Goal: Task Accomplishment & Management: Complete application form

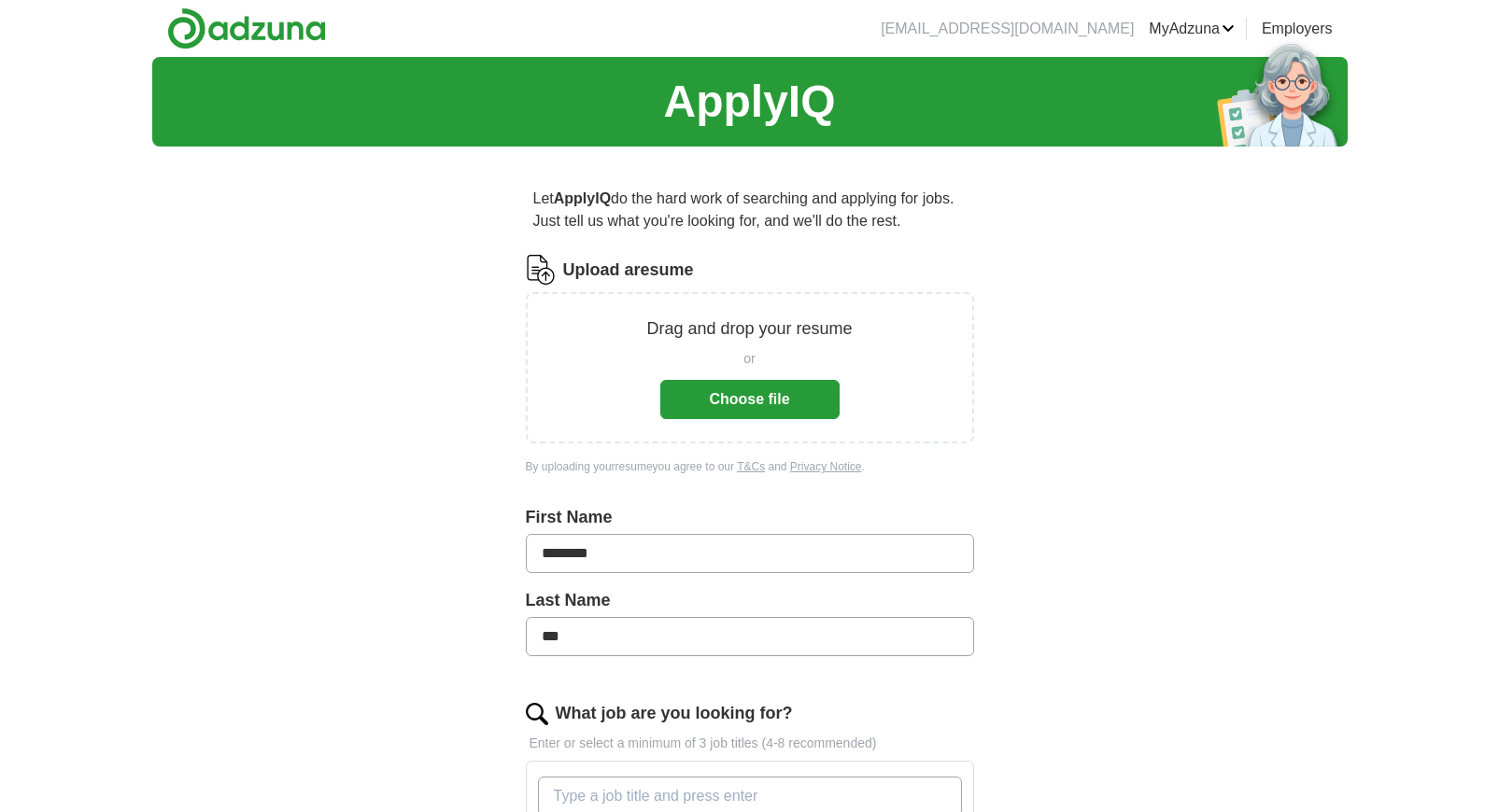
click at [782, 406] on button "Choose file" at bounding box center [750, 400] width 180 height 40
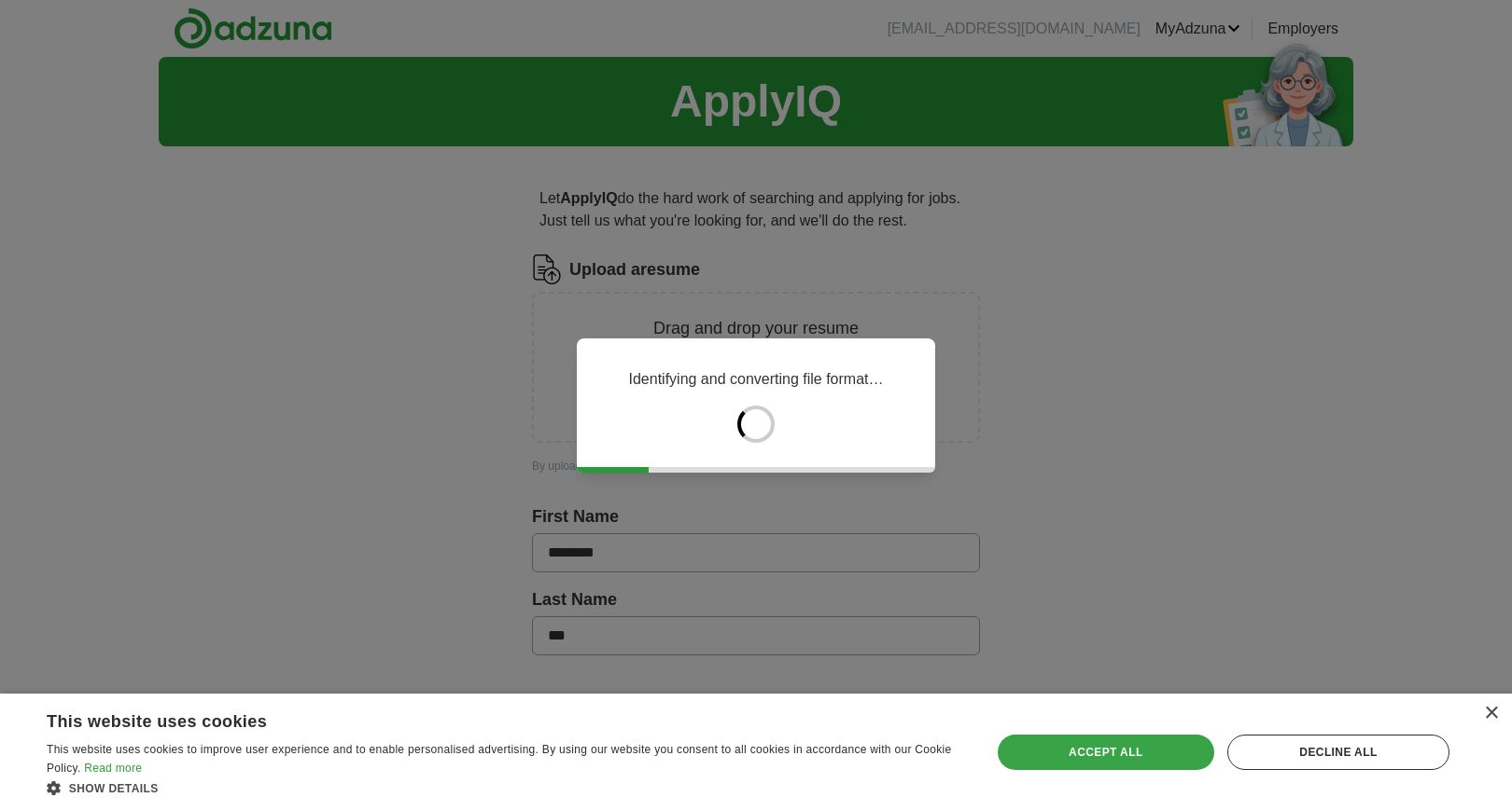
click at [1142, 757] on div "Accept all" at bounding box center [1106, 752] width 216 height 36
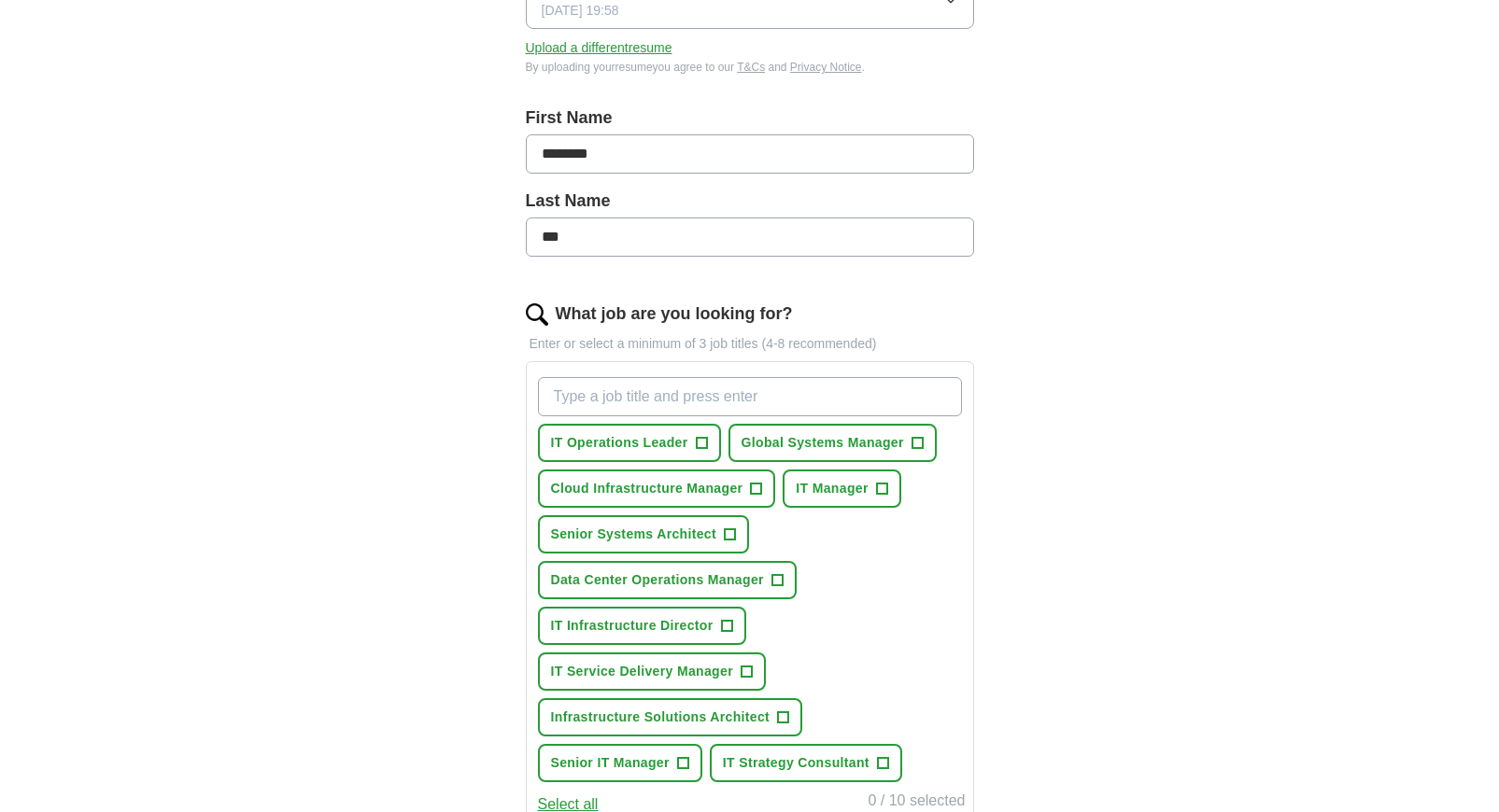
scroll to position [437, 0]
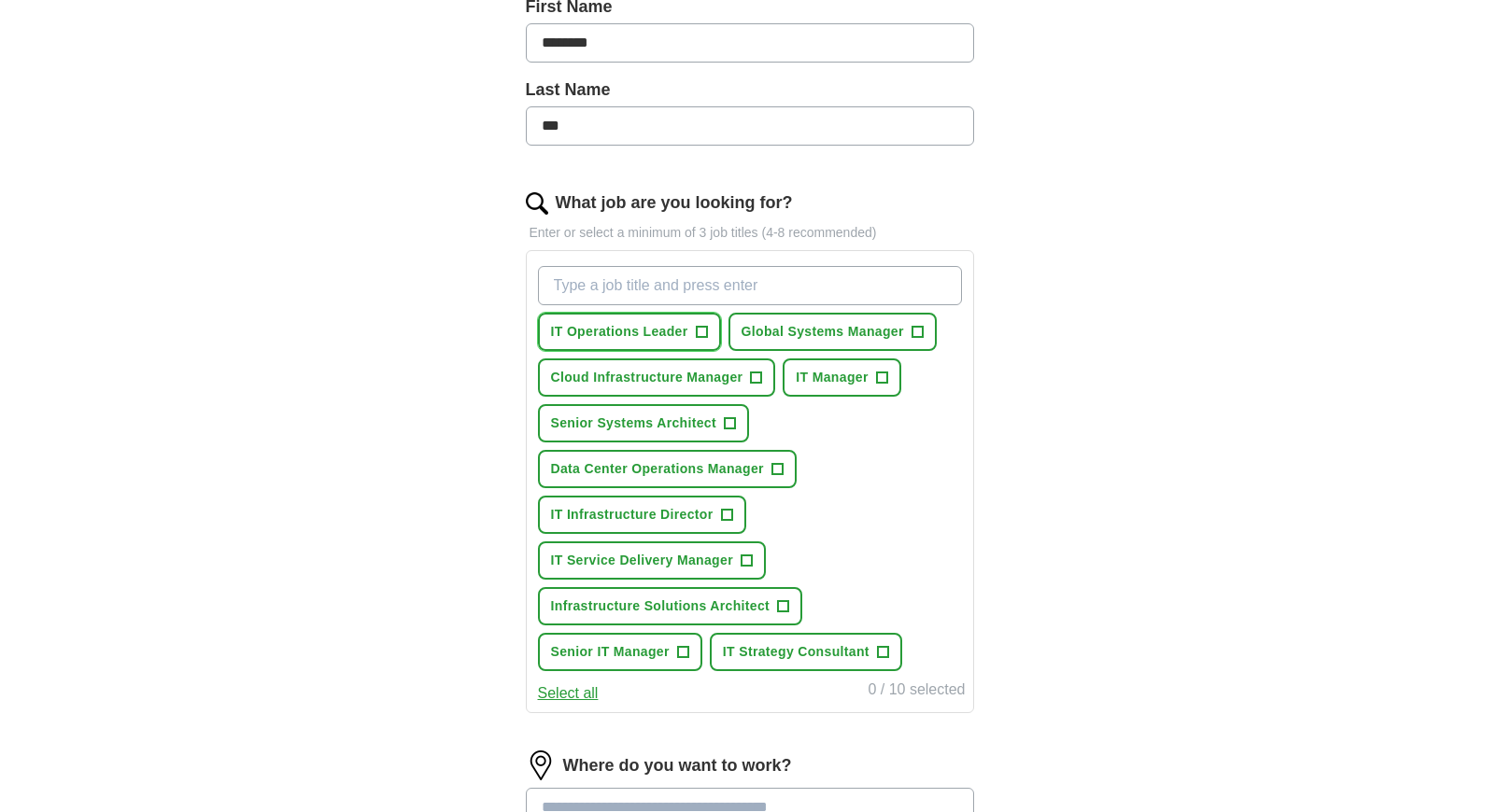
click at [706, 332] on span "+" at bounding box center [701, 332] width 12 height 14
click at [915, 337] on span "+" at bounding box center [918, 332] width 12 height 14
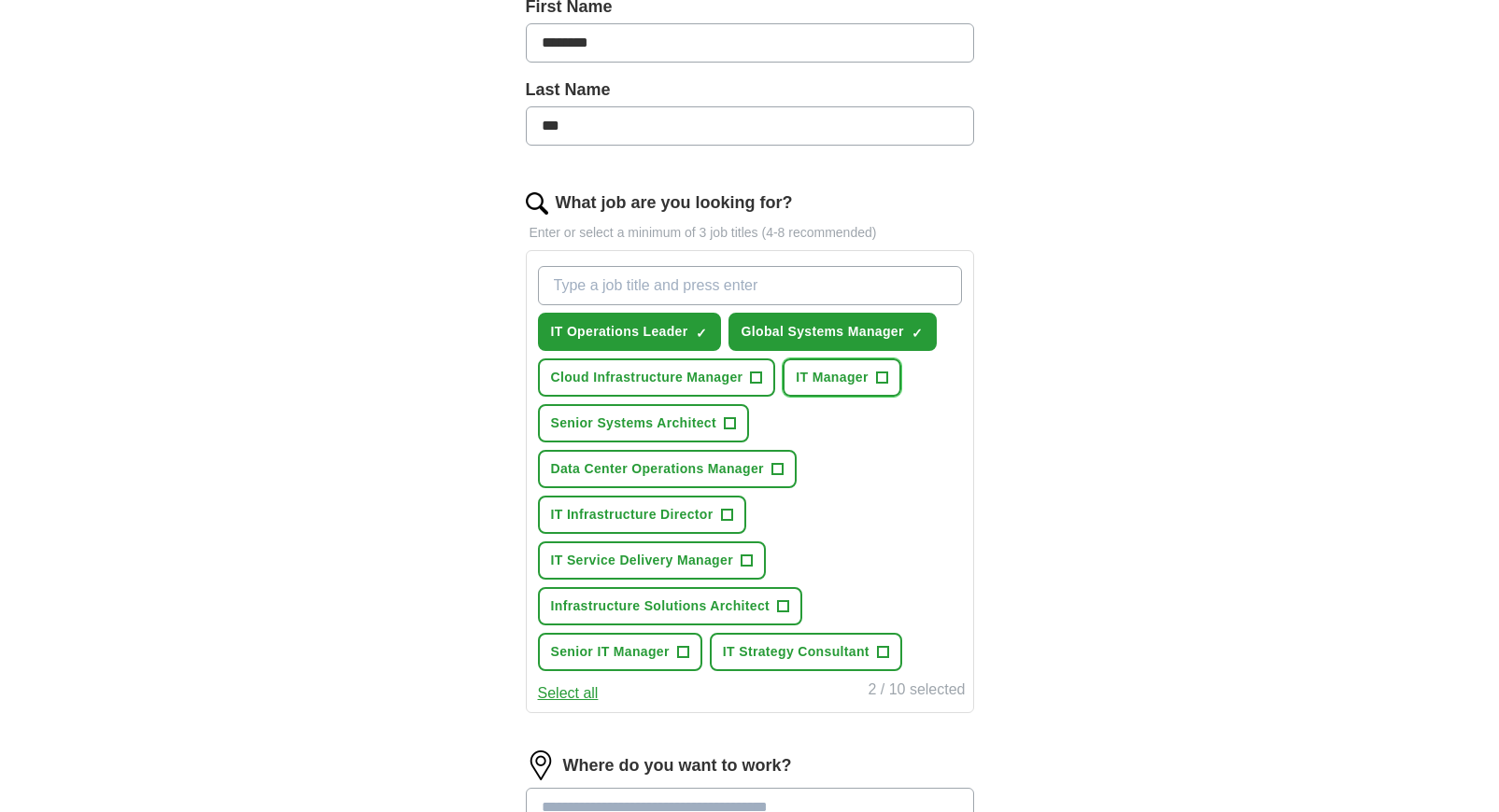
click at [882, 379] on span "+" at bounding box center [882, 378] width 12 height 14
click at [755, 378] on span "+" at bounding box center [757, 378] width 12 height 14
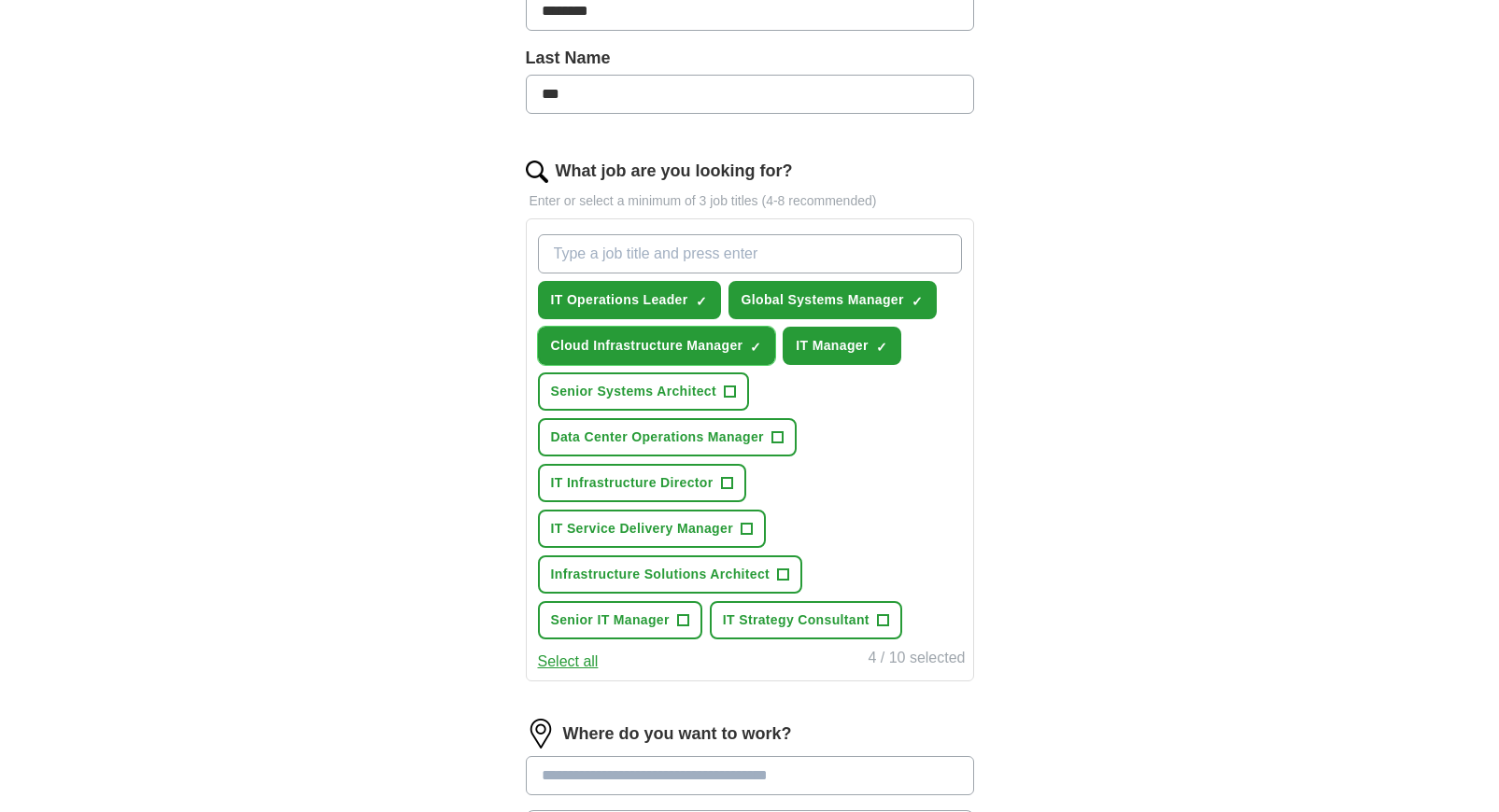
scroll to position [480, 0]
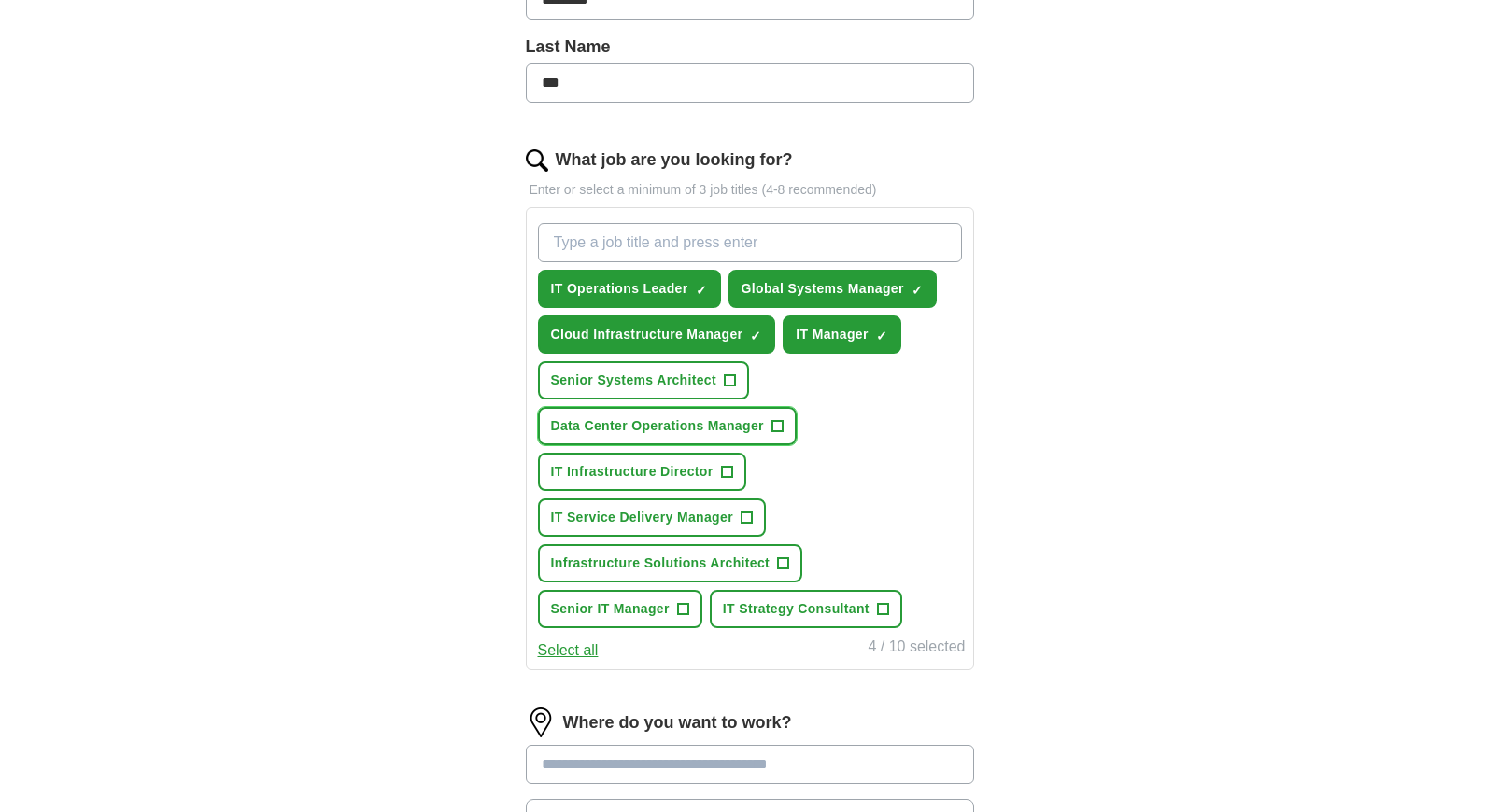
click at [764, 425] on span "Data Center Operations Manager" at bounding box center [658, 426] width 212 height 19
click at [730, 475] on span "+" at bounding box center [727, 472] width 12 height 14
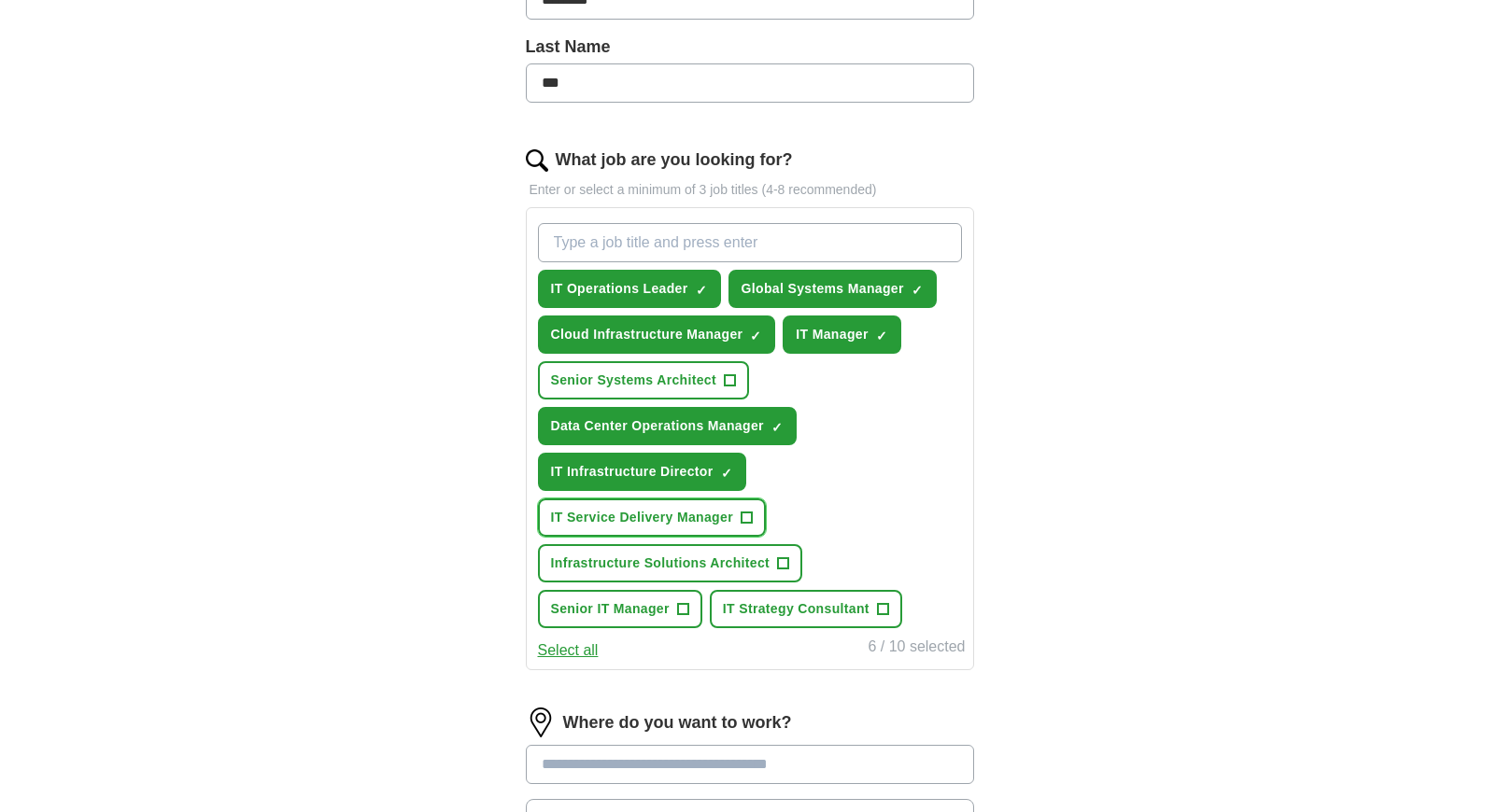
click at [747, 523] on span "+" at bounding box center [747, 518] width 12 height 14
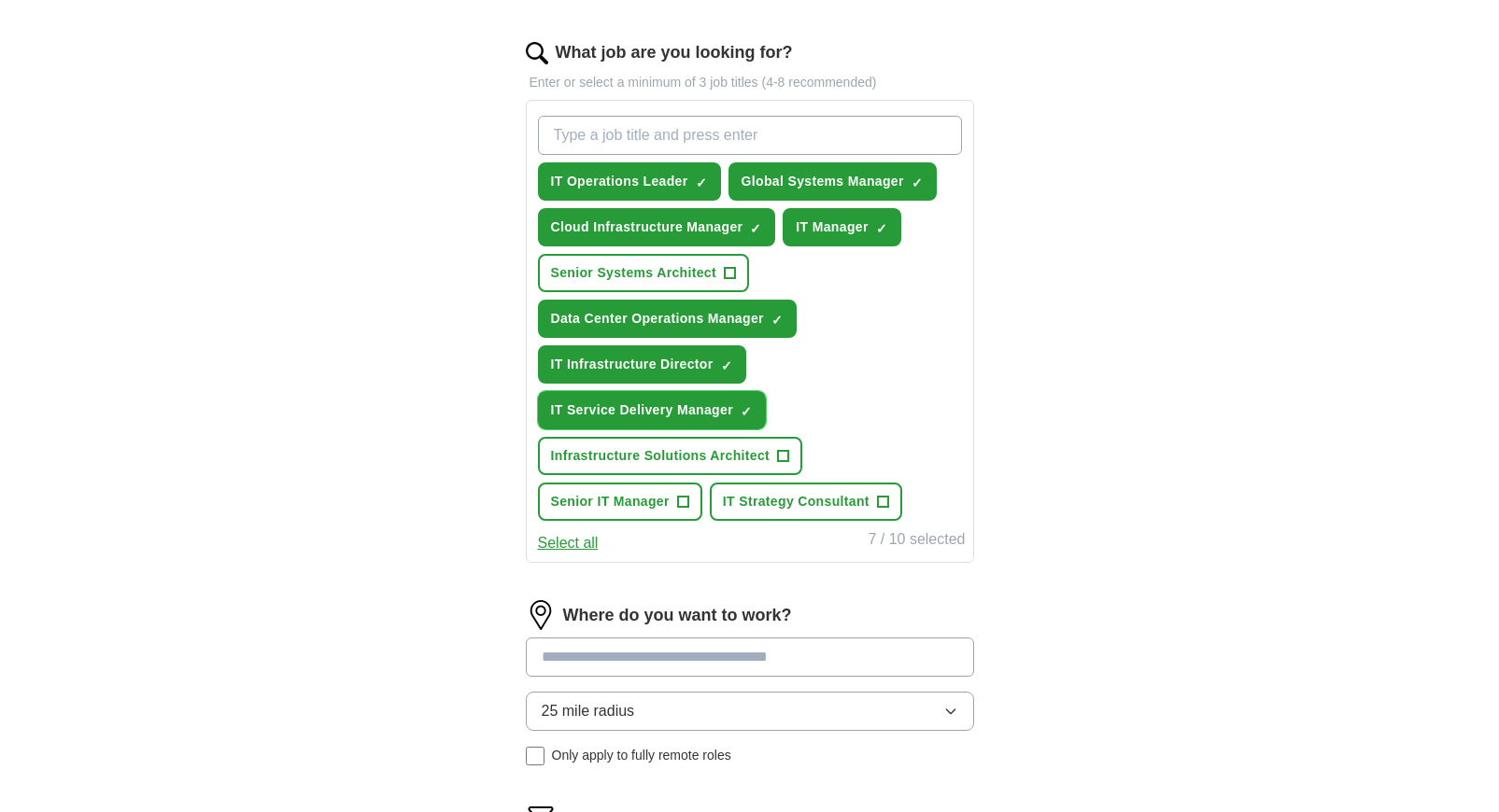
scroll to position [660, 0]
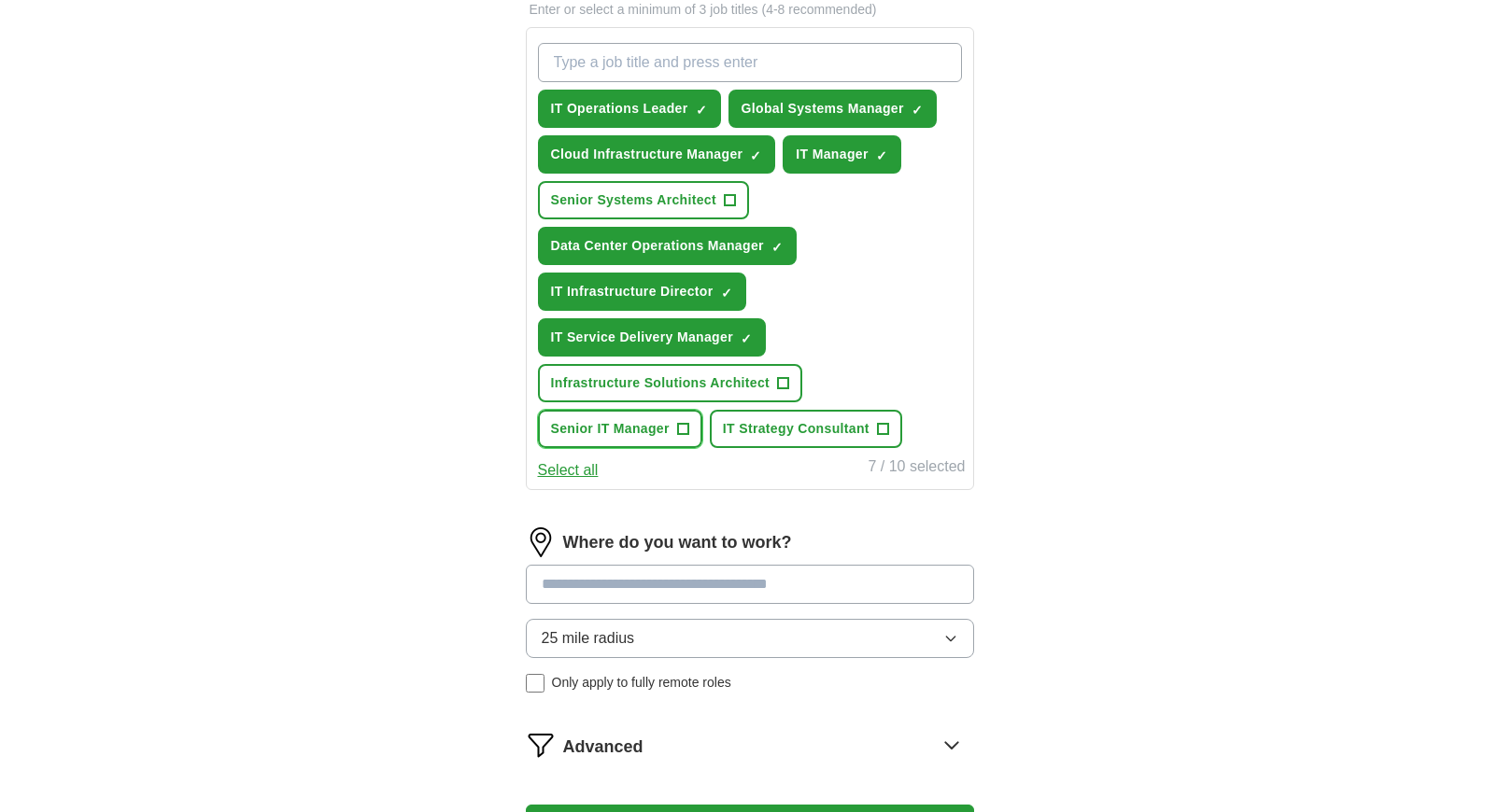
click at [669, 434] on span "Senior IT Manager" at bounding box center [610, 429] width 119 height 19
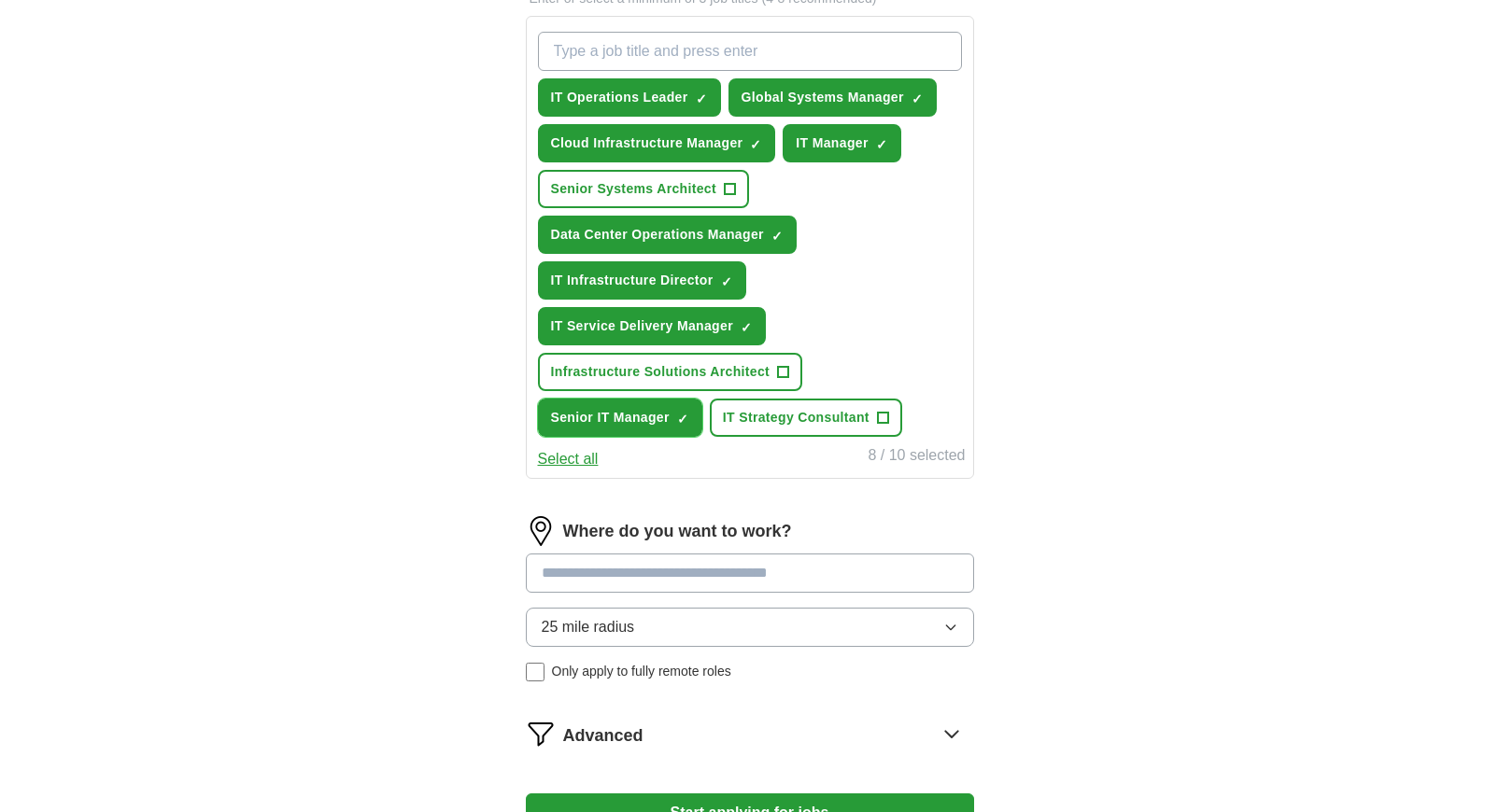
scroll to position [694, 0]
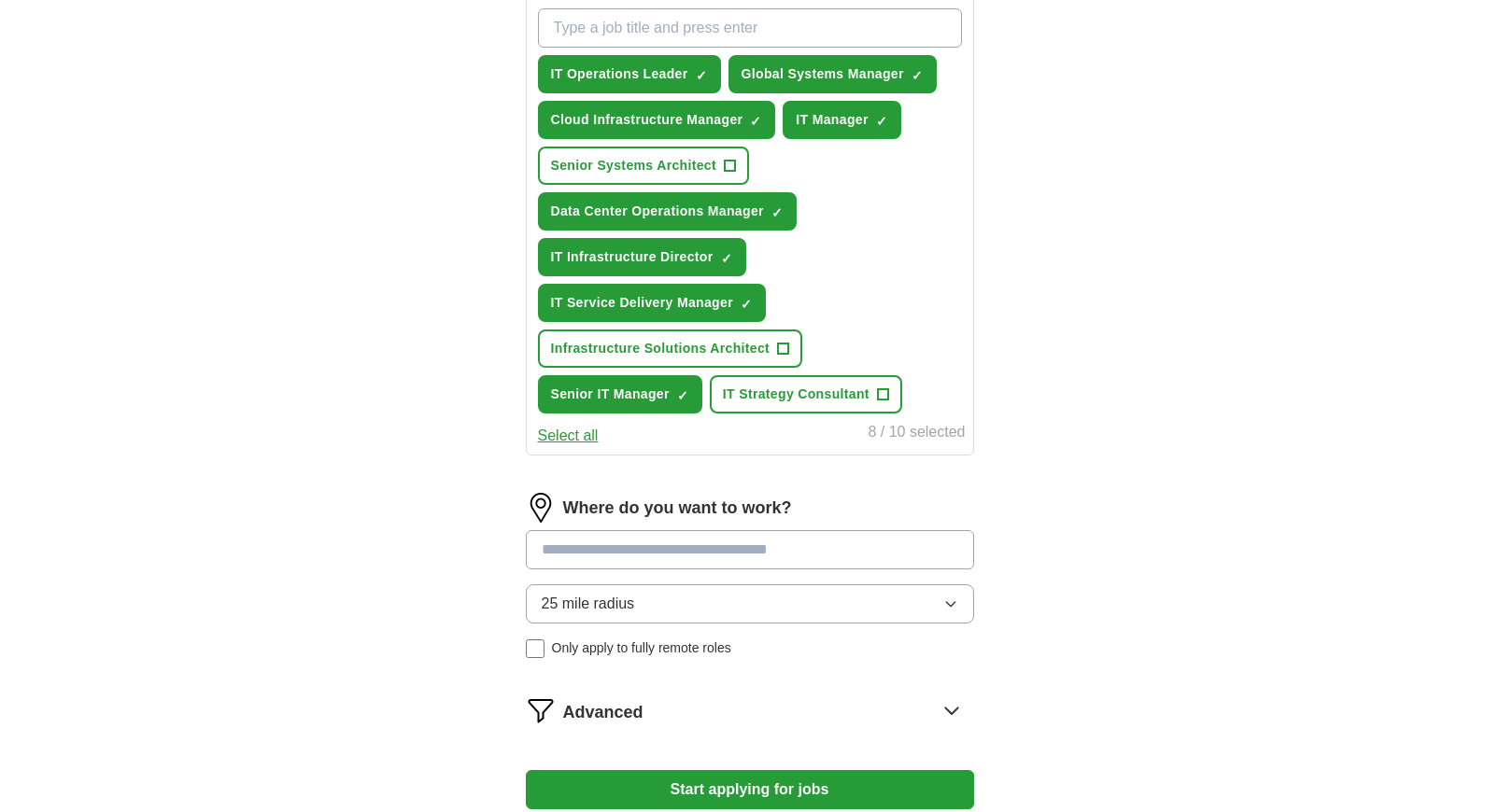
click at [869, 546] on input at bounding box center [750, 549] width 448 height 40
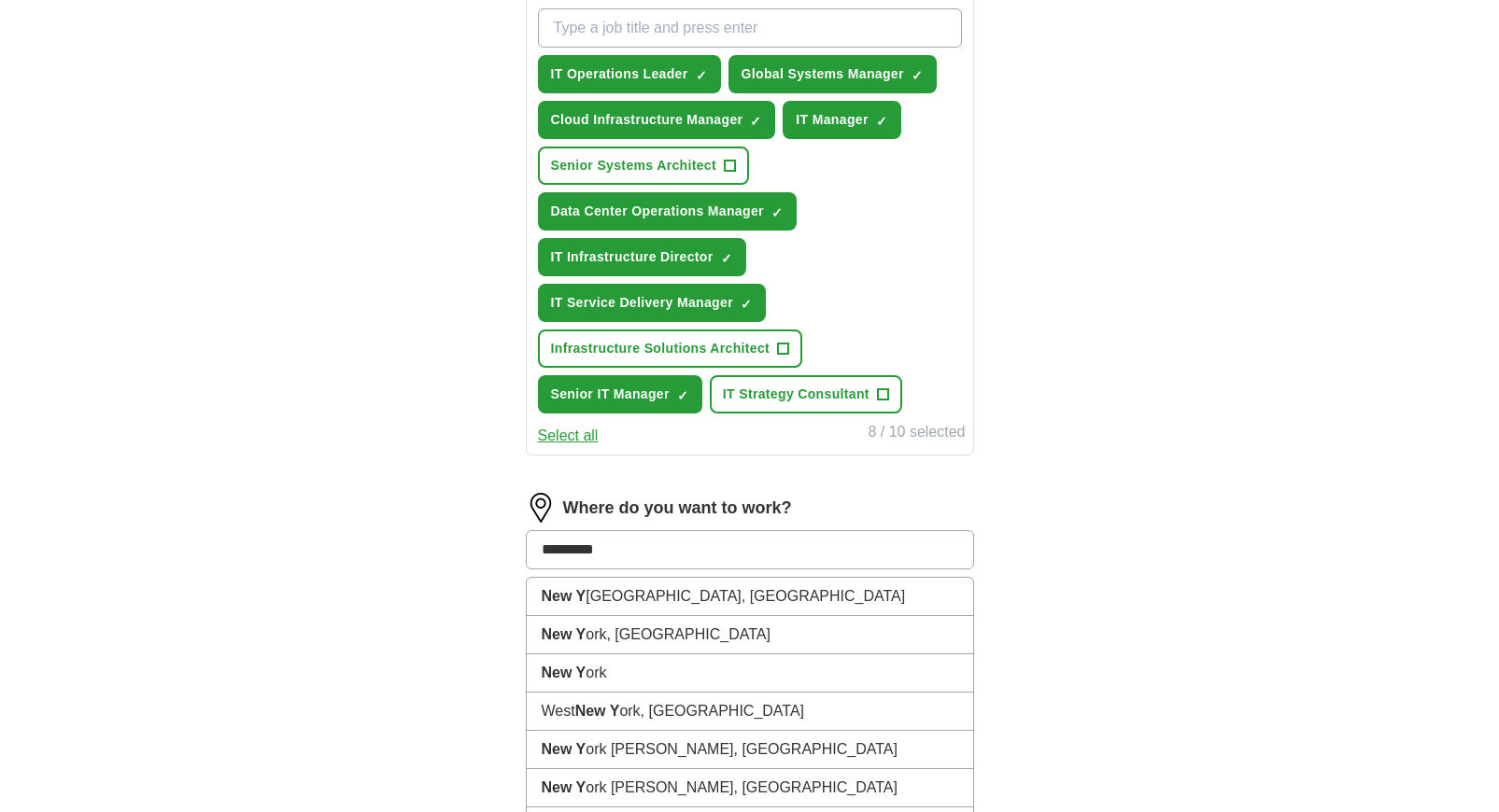
type input "*********"
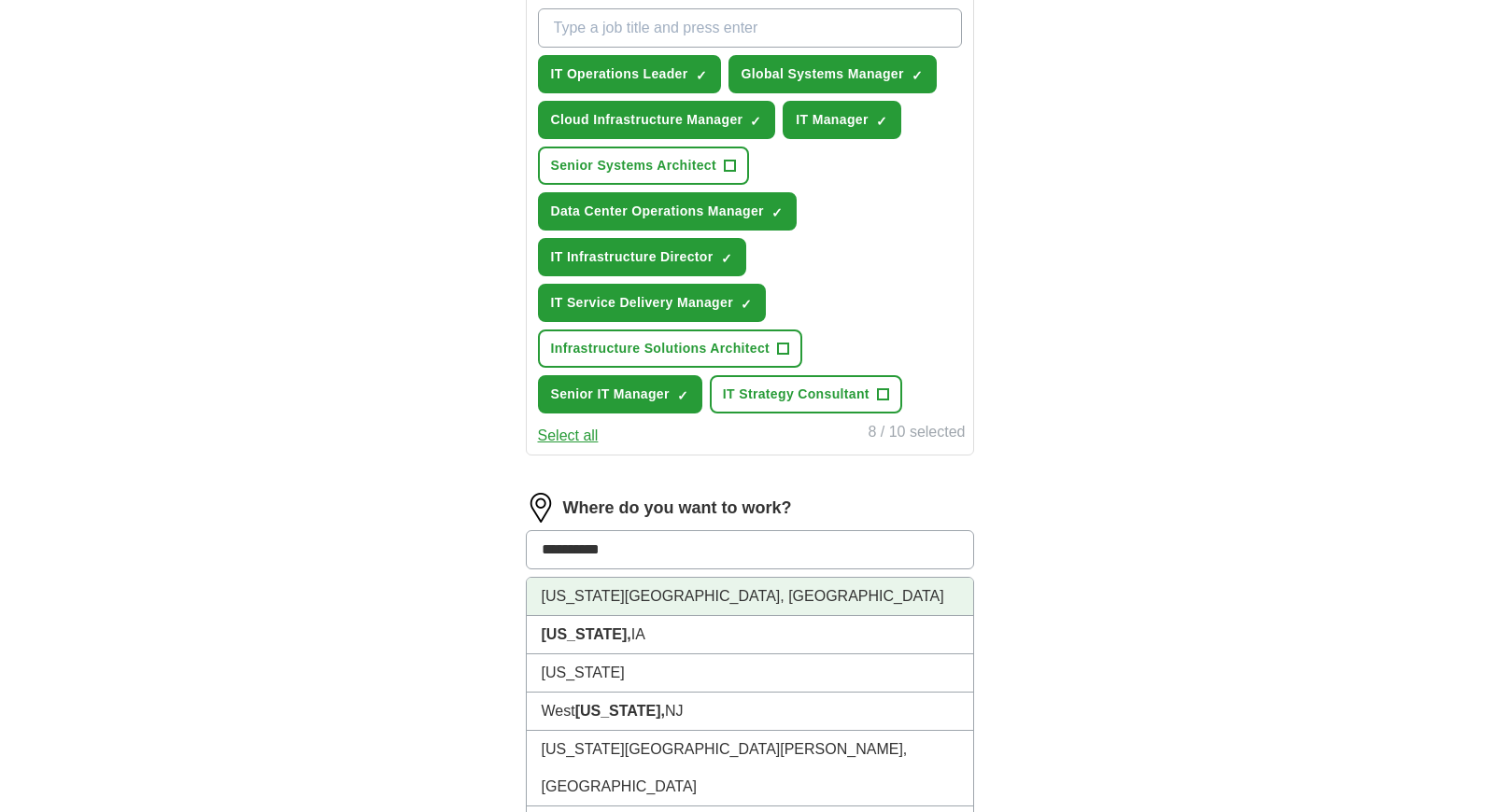
click at [776, 596] on li "[US_STATE][GEOGRAPHIC_DATA], [GEOGRAPHIC_DATA]" at bounding box center [750, 598] width 446 height 39
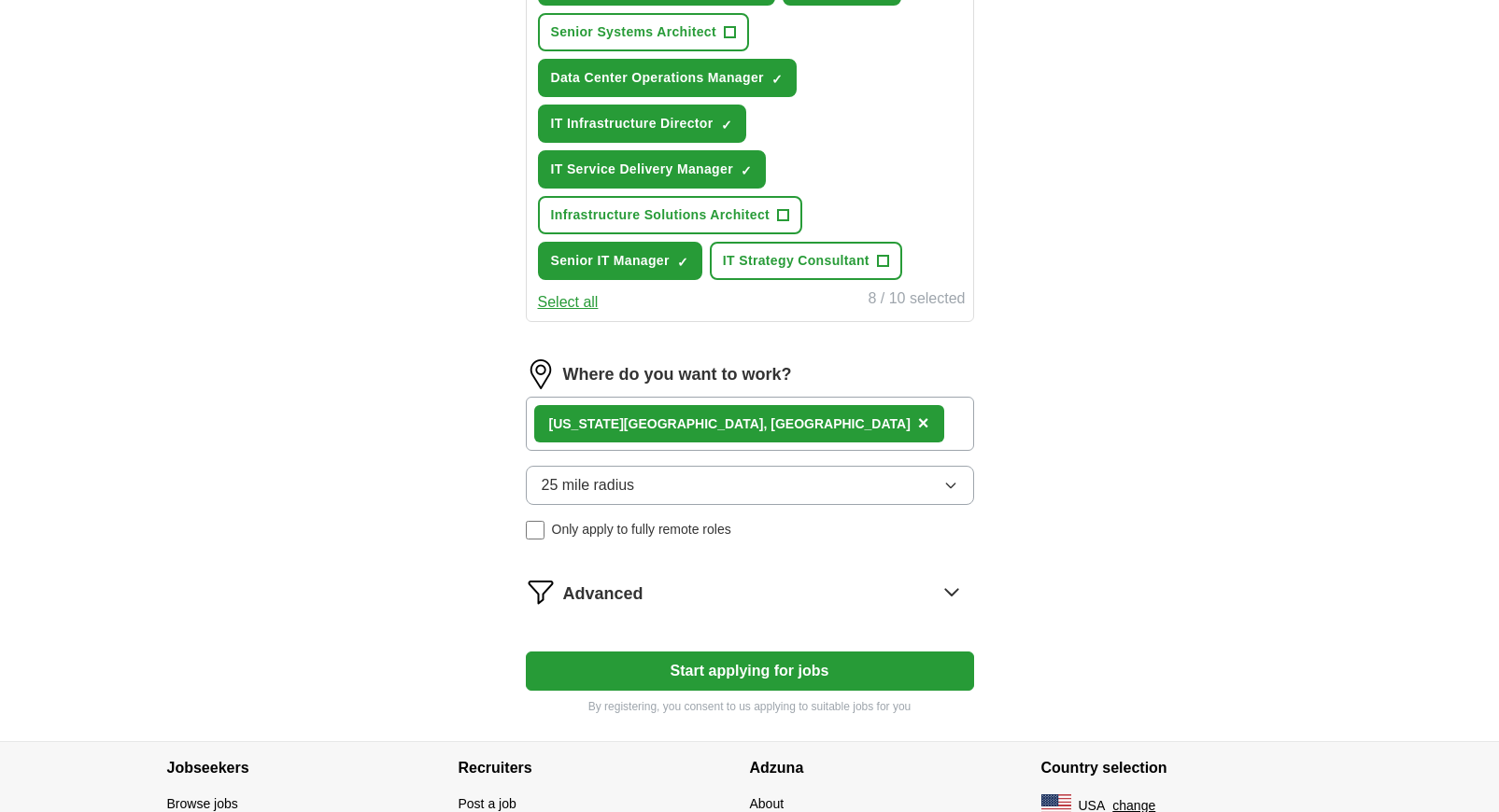
scroll to position [836, 0]
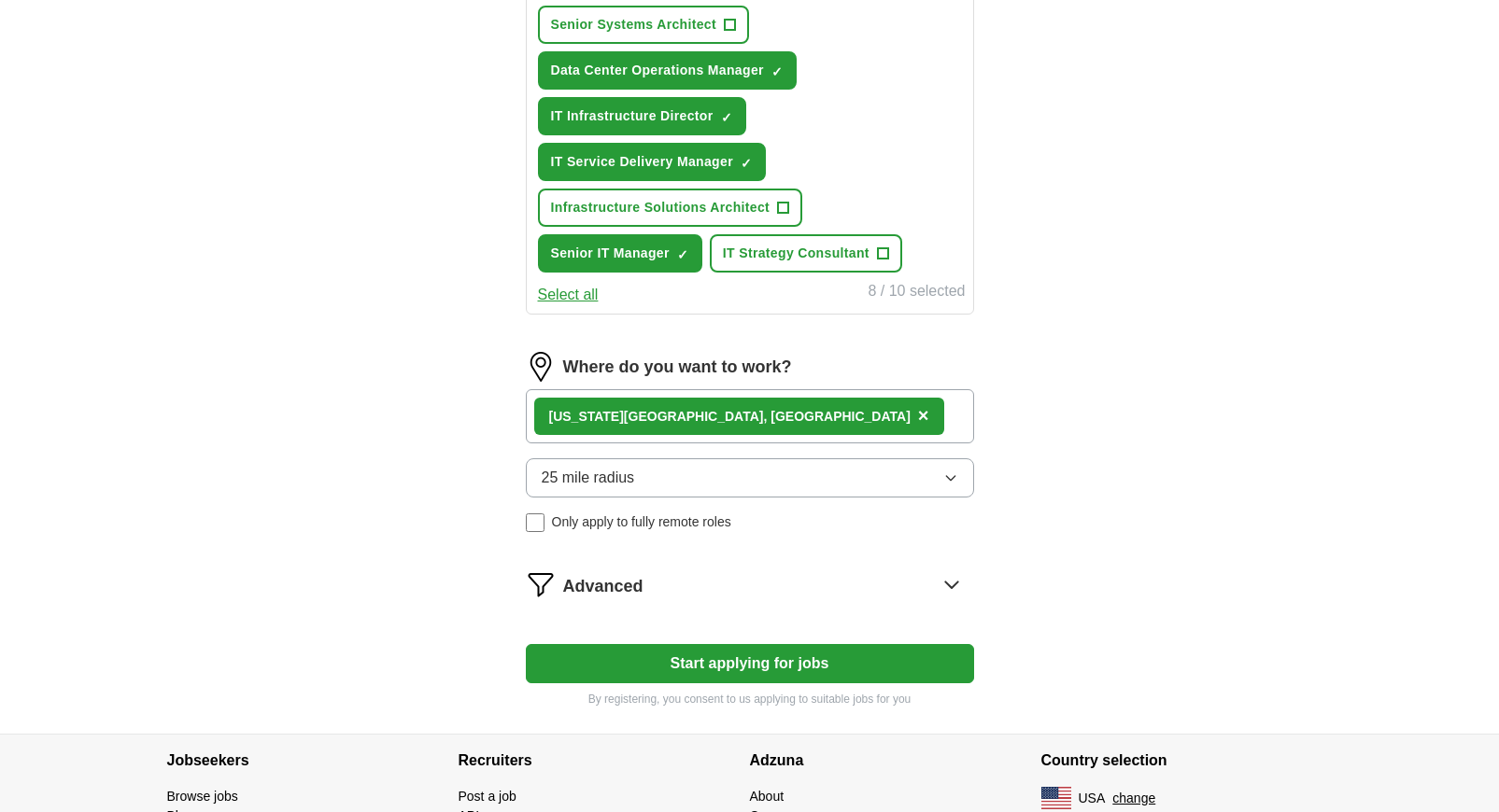
click at [657, 581] on div "Advanced" at bounding box center [769, 584] width 411 height 30
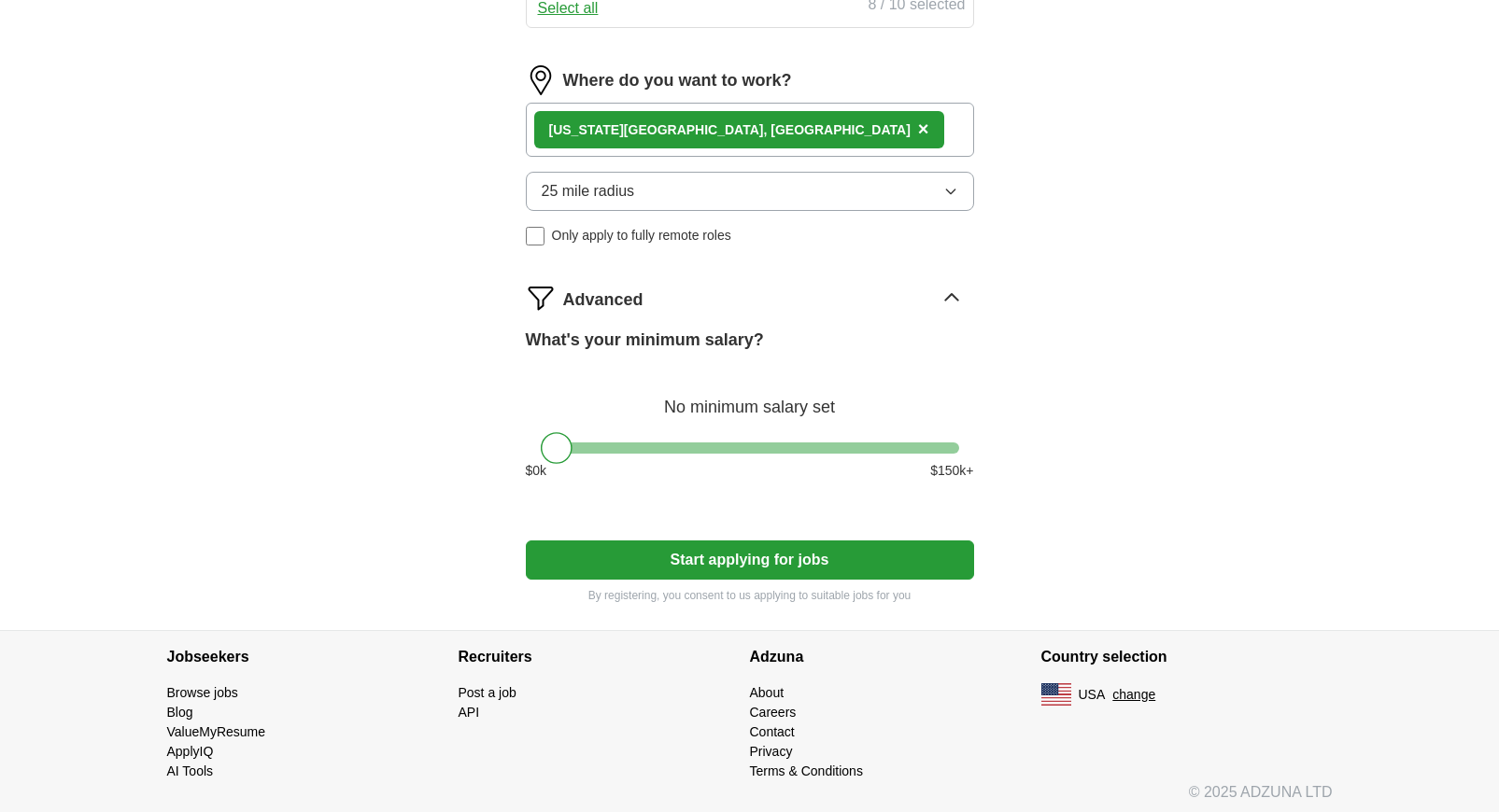
scroll to position [1129, 0]
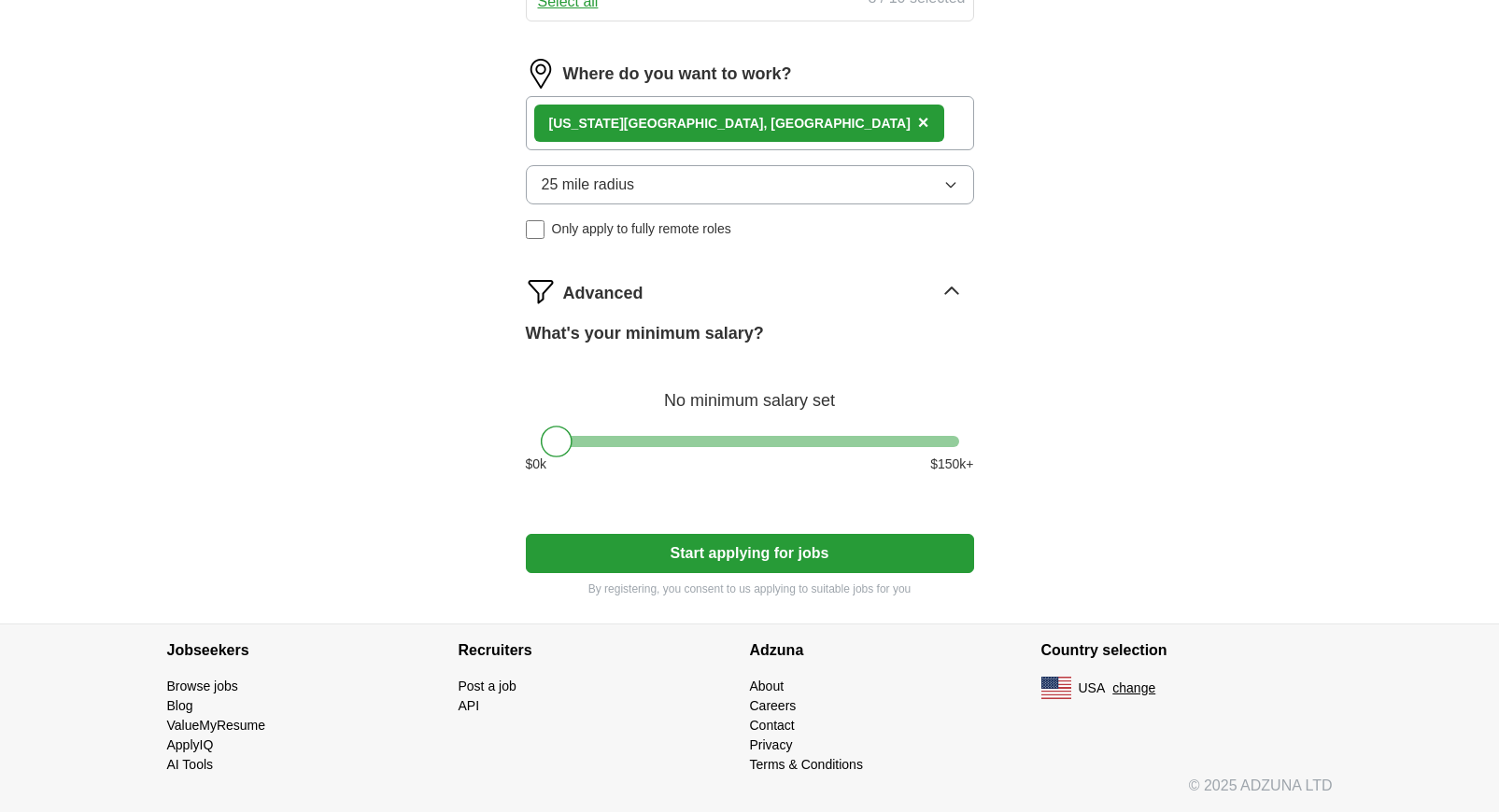
click at [721, 550] on button "Start applying for jobs" at bounding box center [750, 553] width 448 height 40
select select "**"
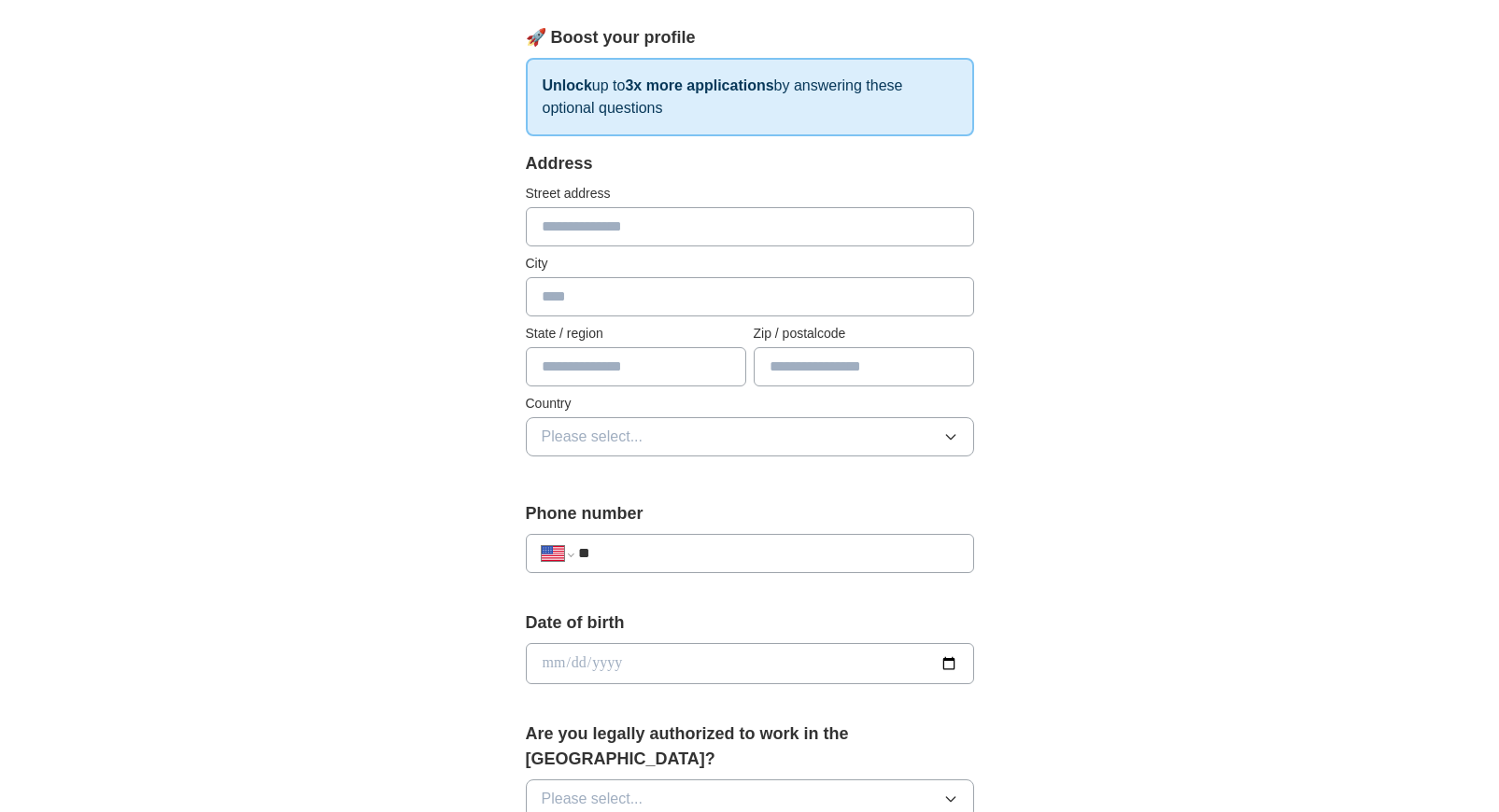
scroll to position [0, 0]
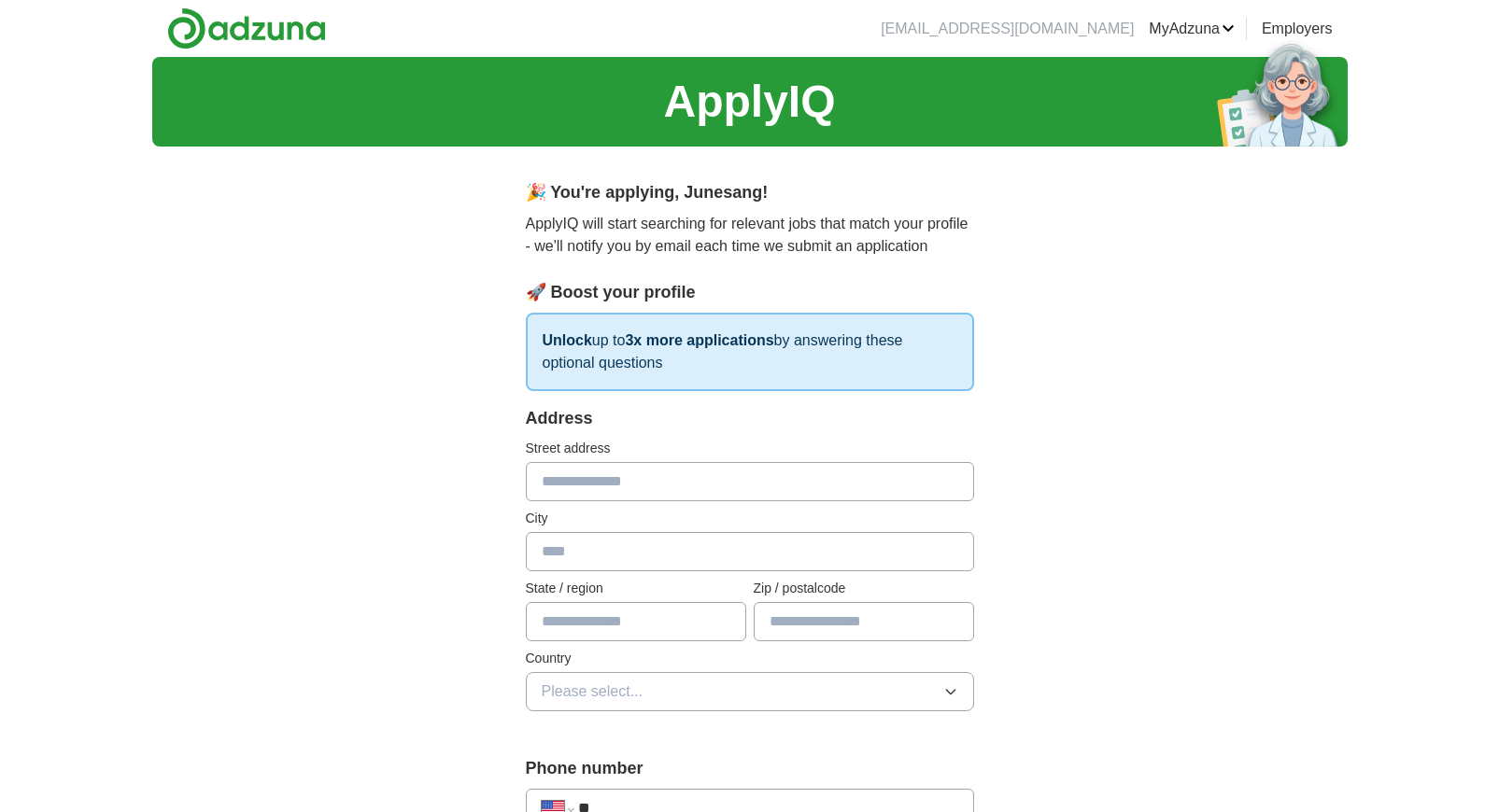
click at [682, 481] on input "text" at bounding box center [750, 482] width 448 height 40
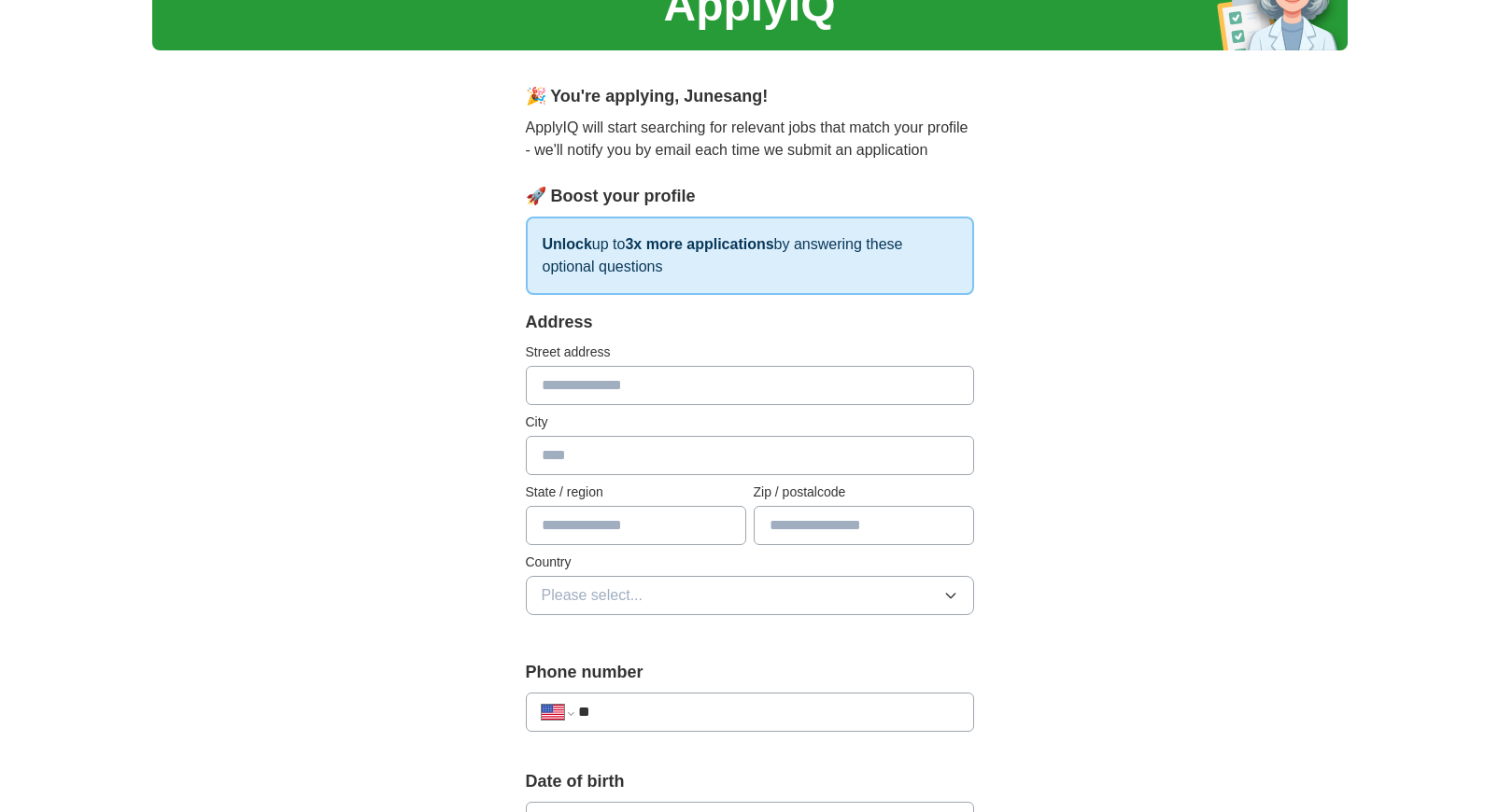
scroll to position [117, 0]
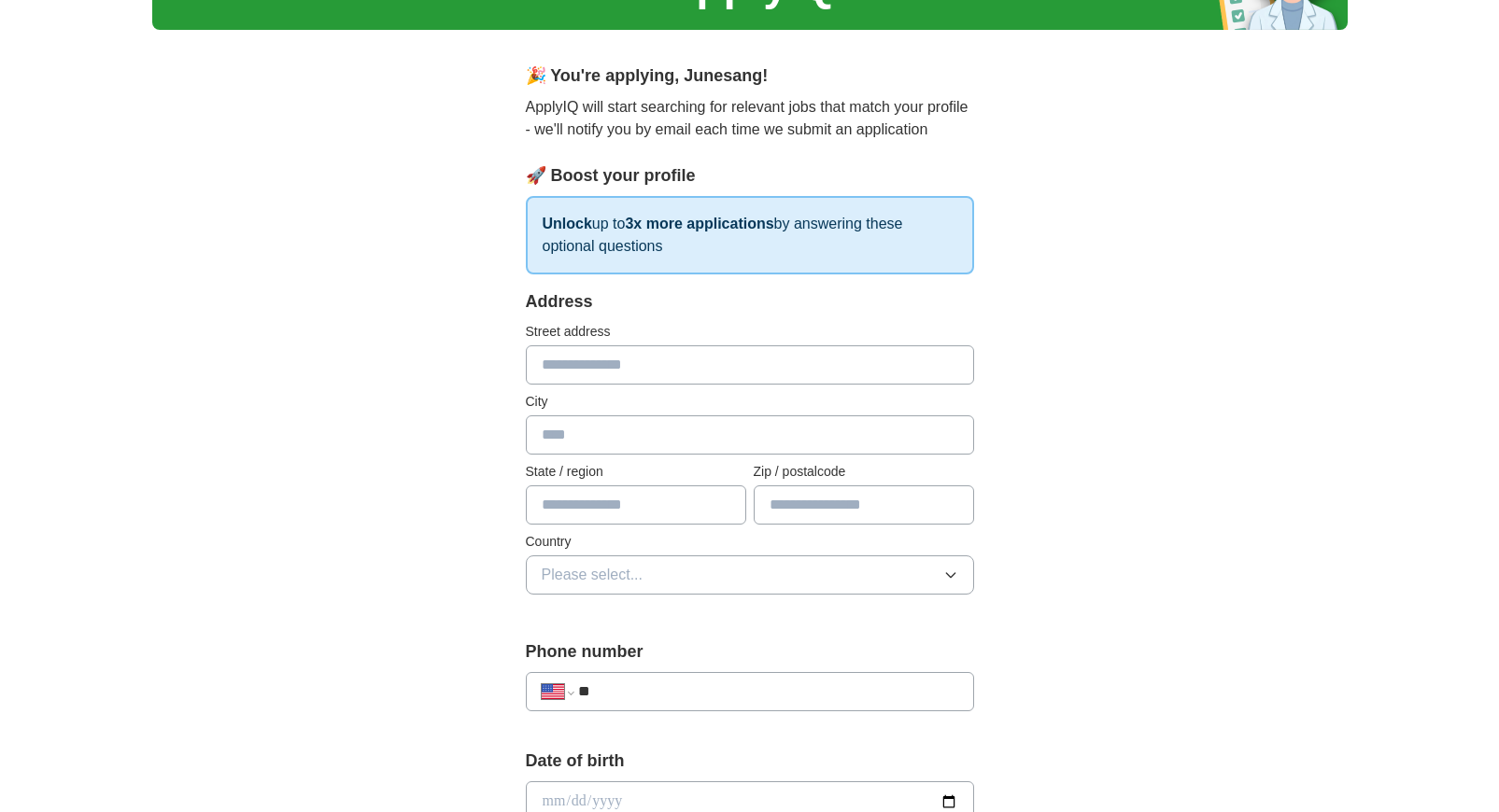
click at [822, 498] on input "text" at bounding box center [863, 505] width 220 height 40
type input "*****"
type input "**********"
type input "*********"
type input "**"
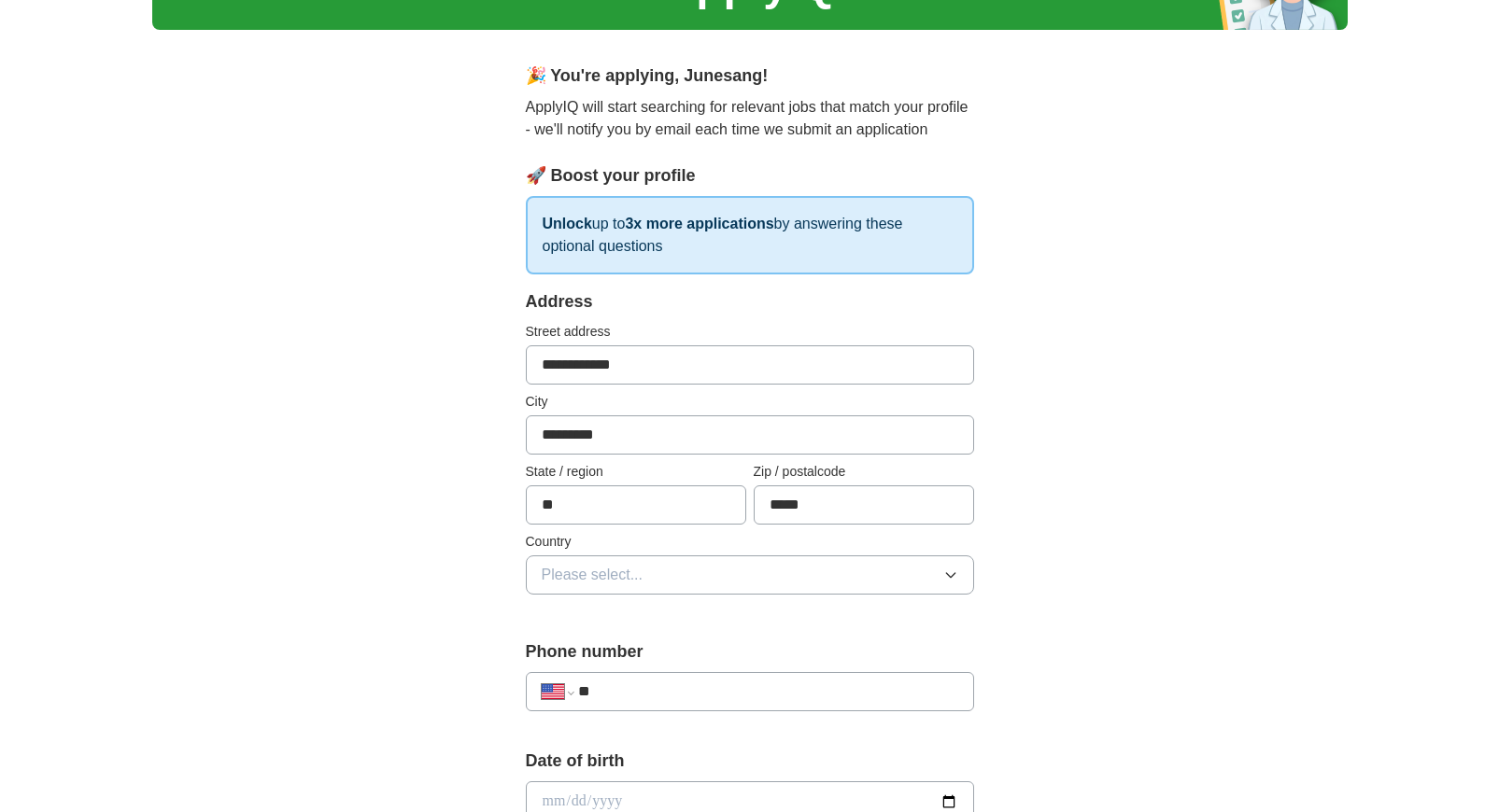
type input "**********"
drag, startPoint x: 723, startPoint y: 371, endPoint x: 382, endPoint y: 337, distance: 342.7
click at [382, 337] on div "**********" at bounding box center [750, 790] width 1196 height 1700
drag, startPoint x: 991, startPoint y: 345, endPoint x: 1070, endPoint y: 343, distance: 79.0
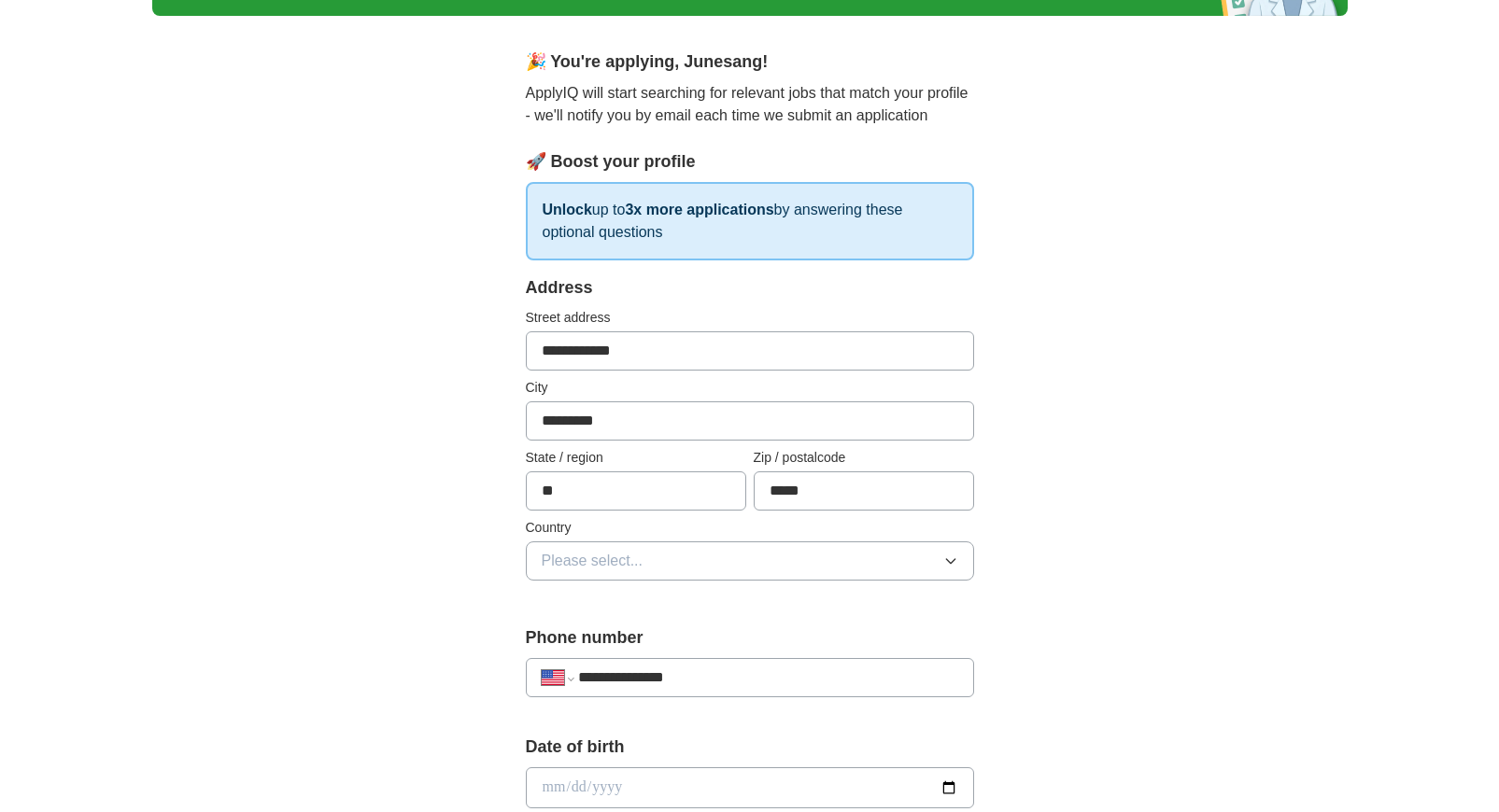
scroll to position [133, 0]
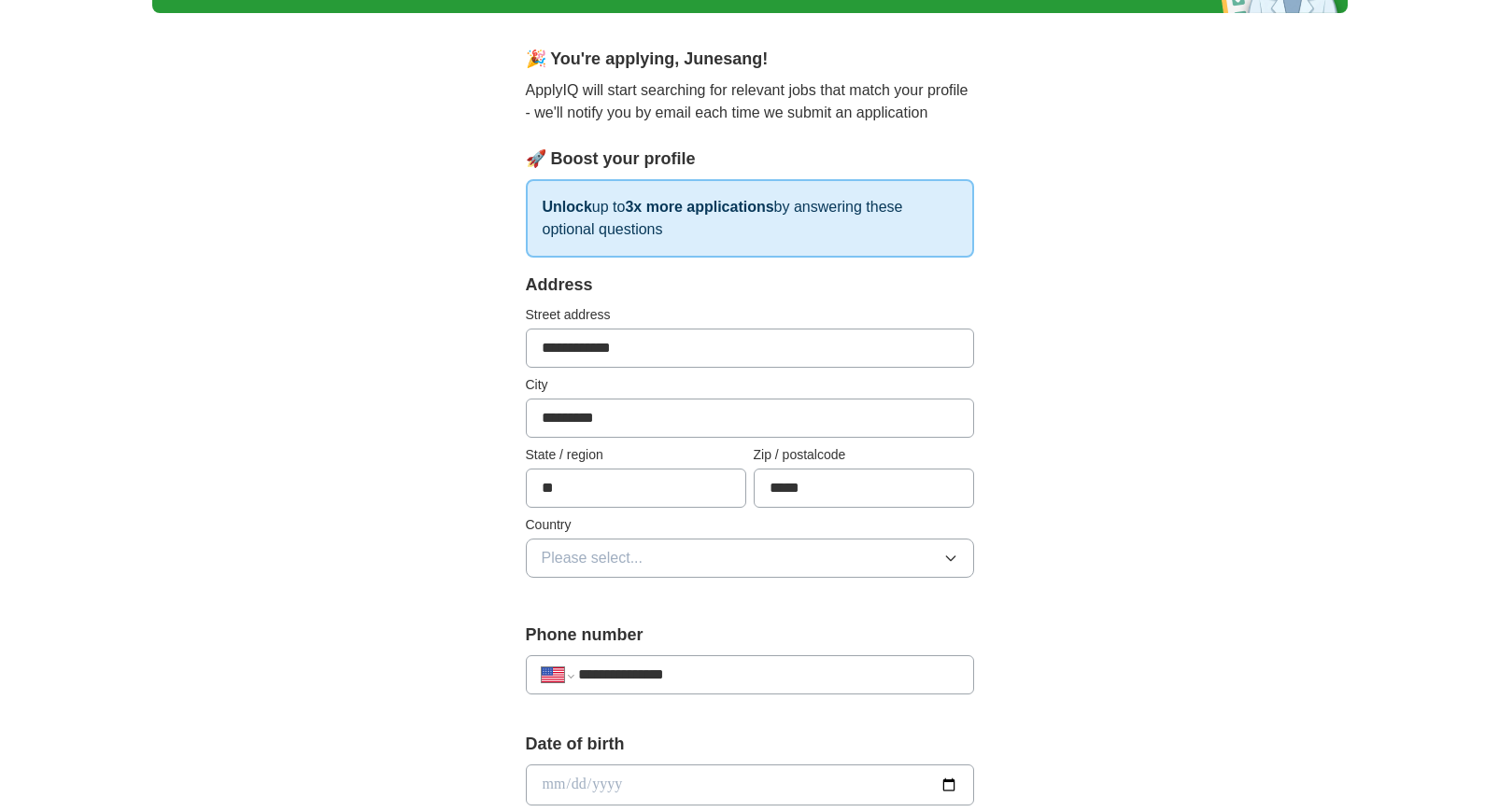
click at [895, 553] on button "Please select..." at bounding box center [750, 558] width 448 height 40
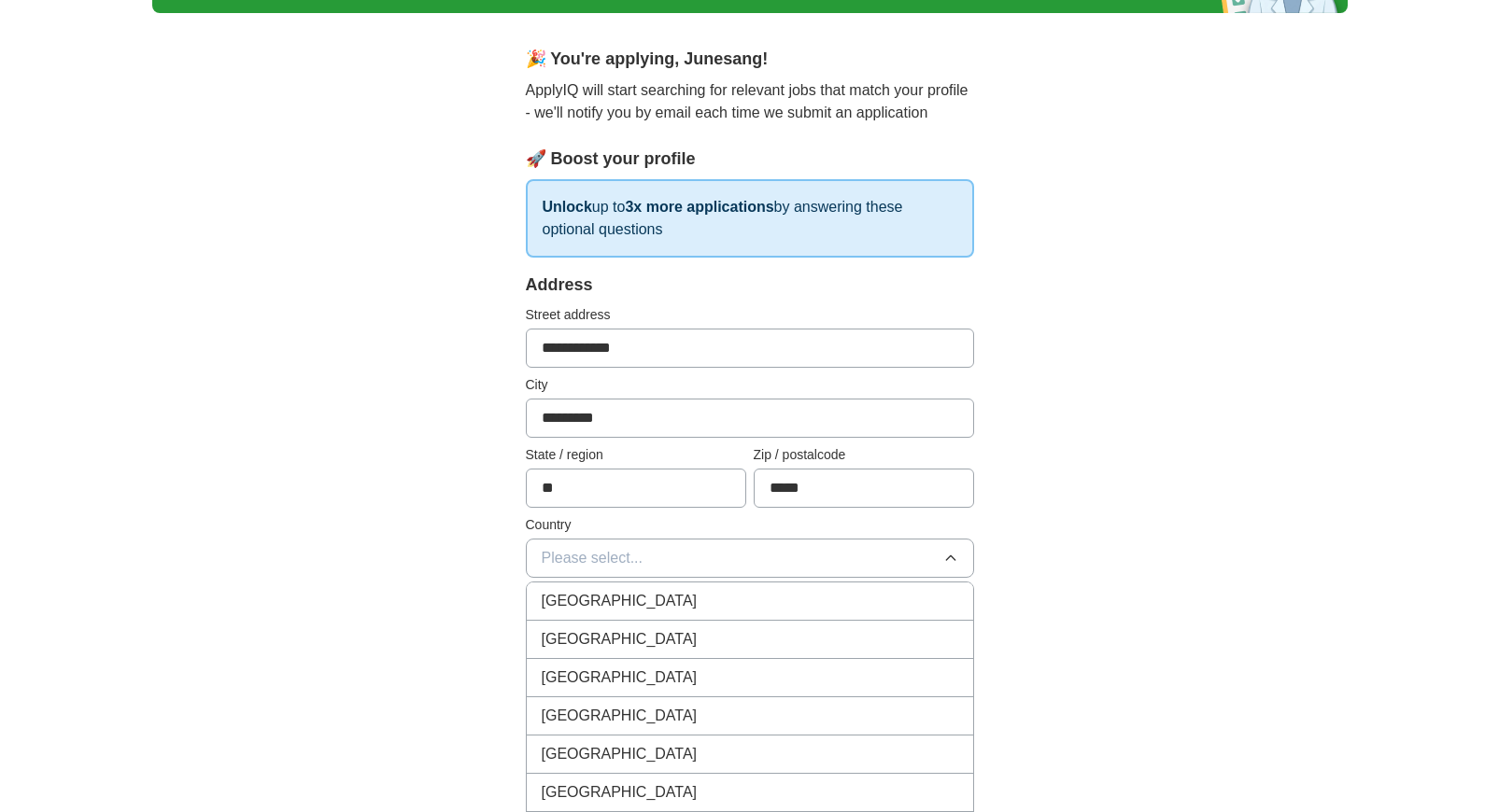
click at [726, 626] on li "[GEOGRAPHIC_DATA]" at bounding box center [750, 640] width 446 height 39
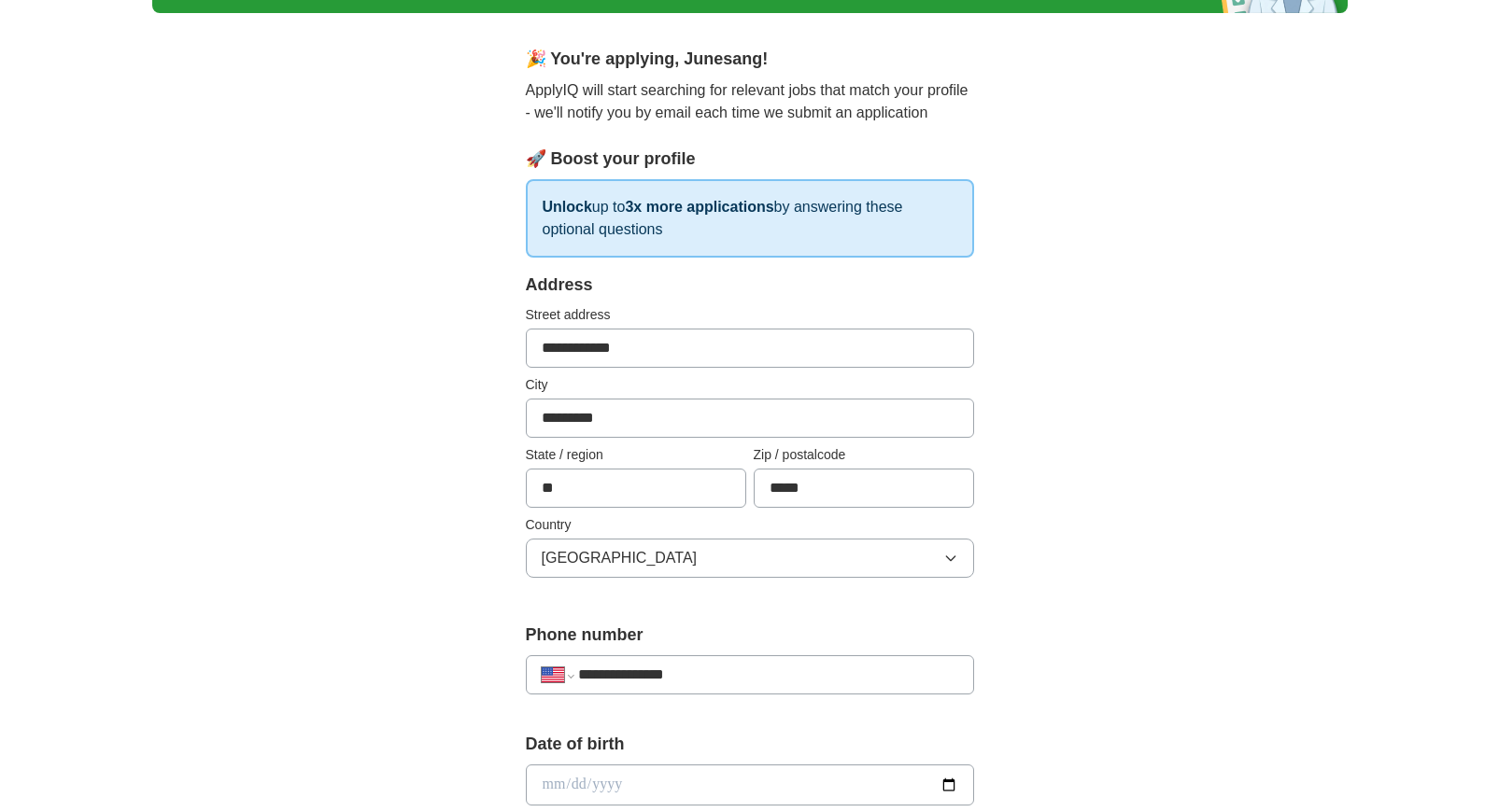
click at [1093, 590] on div "**********" at bounding box center [750, 773] width 1196 height 1700
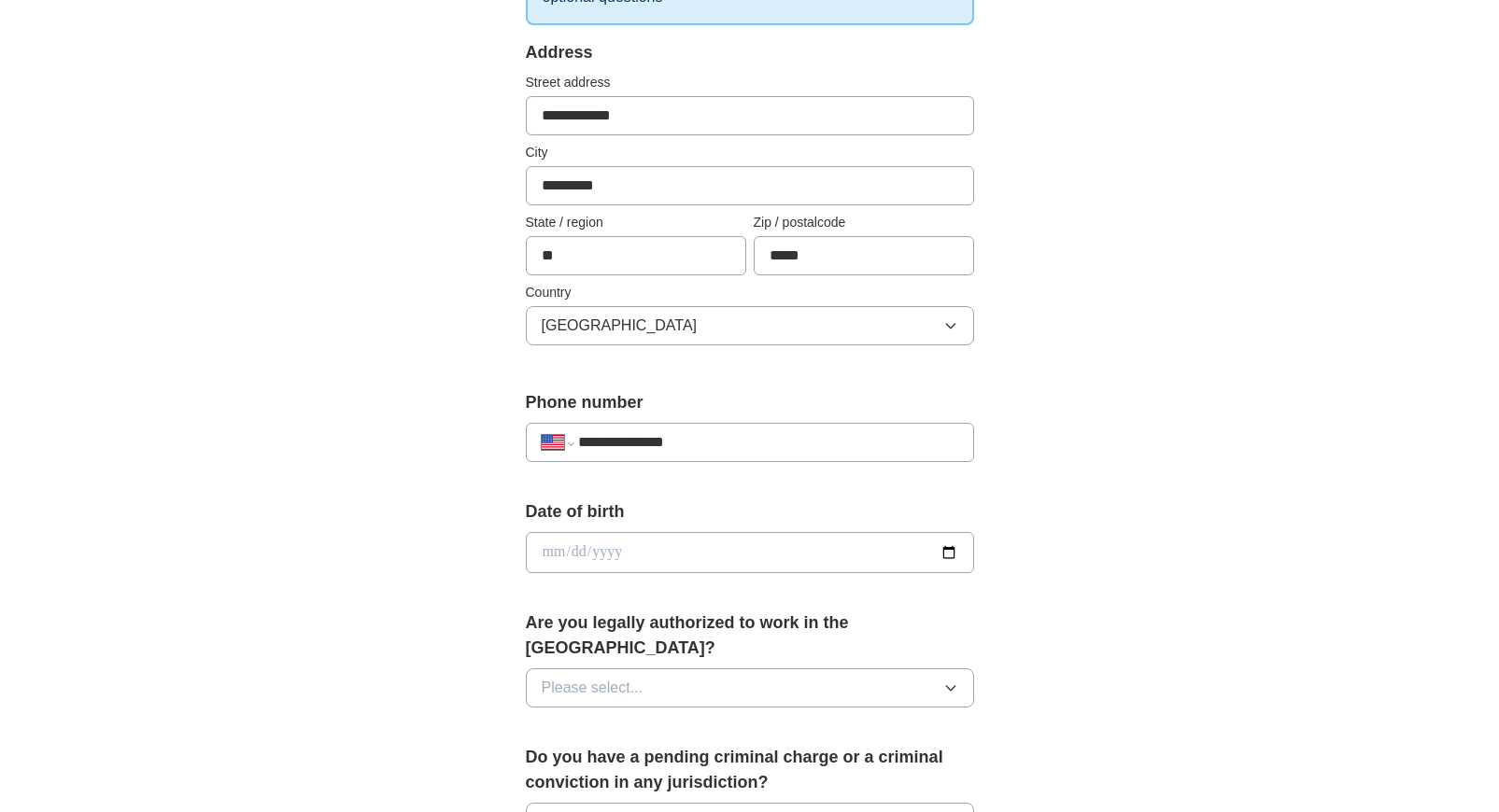
scroll to position [411, 0]
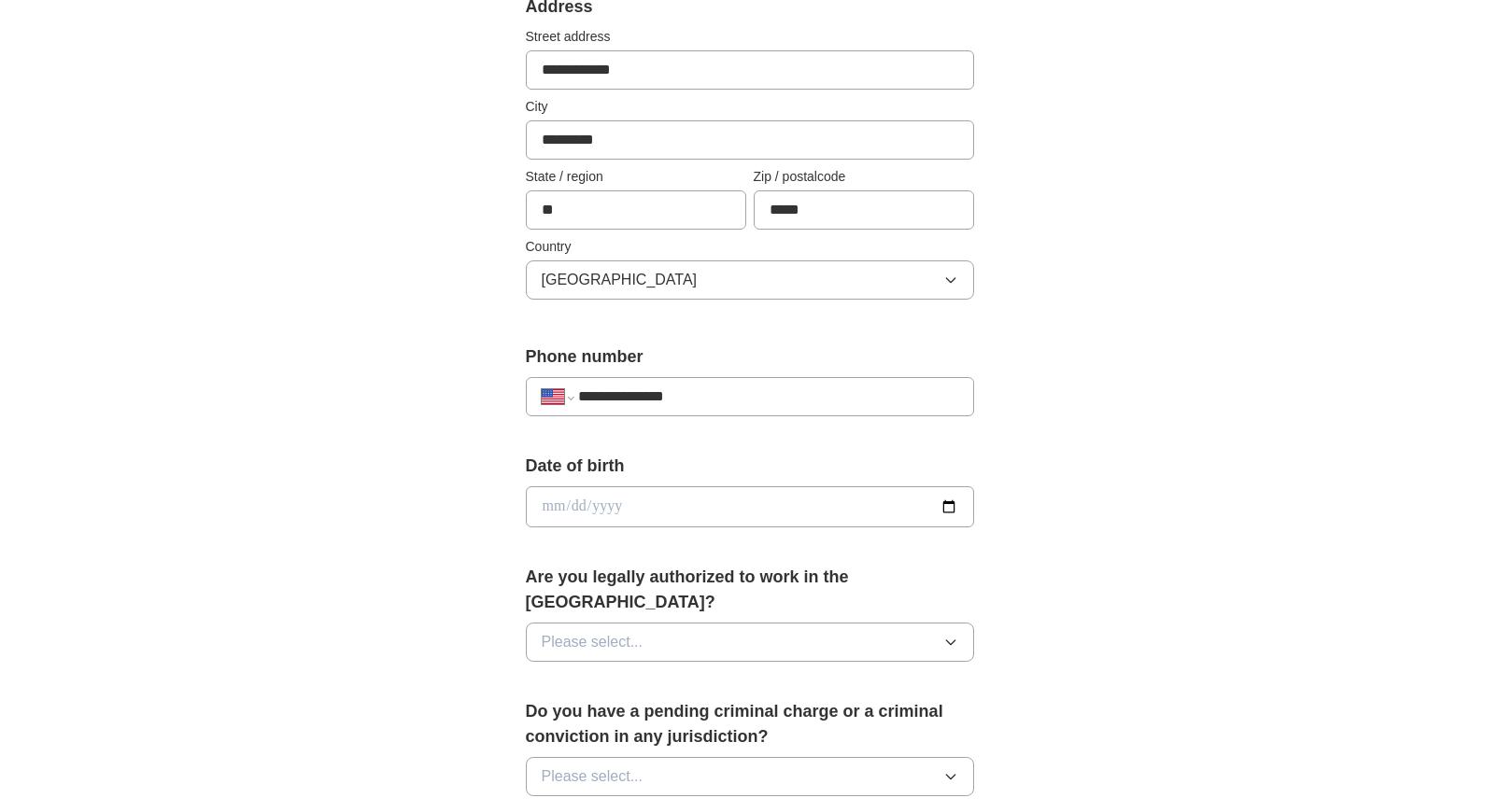
click at [749, 524] on input "date" at bounding box center [750, 507] width 448 height 42
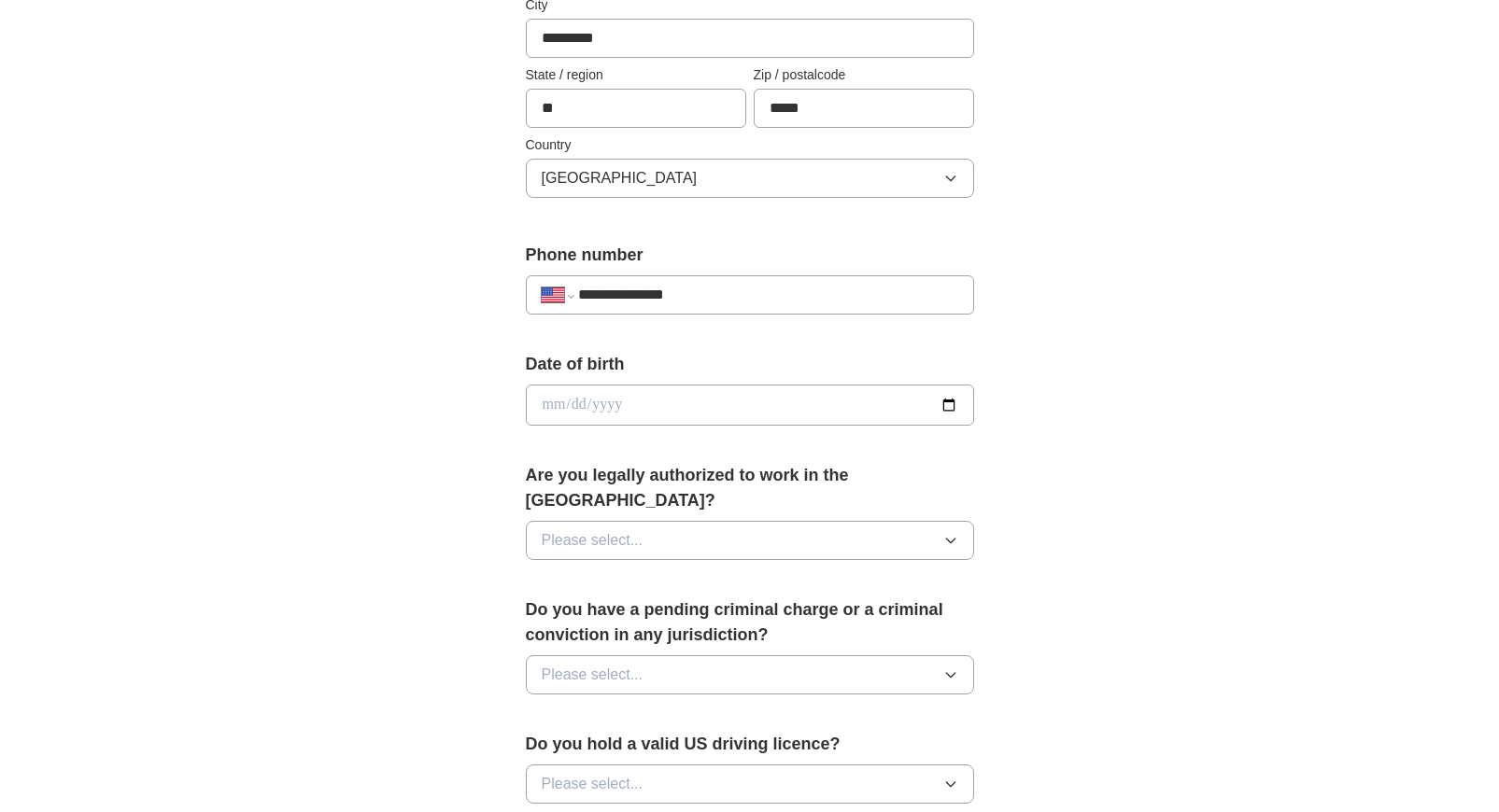
scroll to position [591, 0]
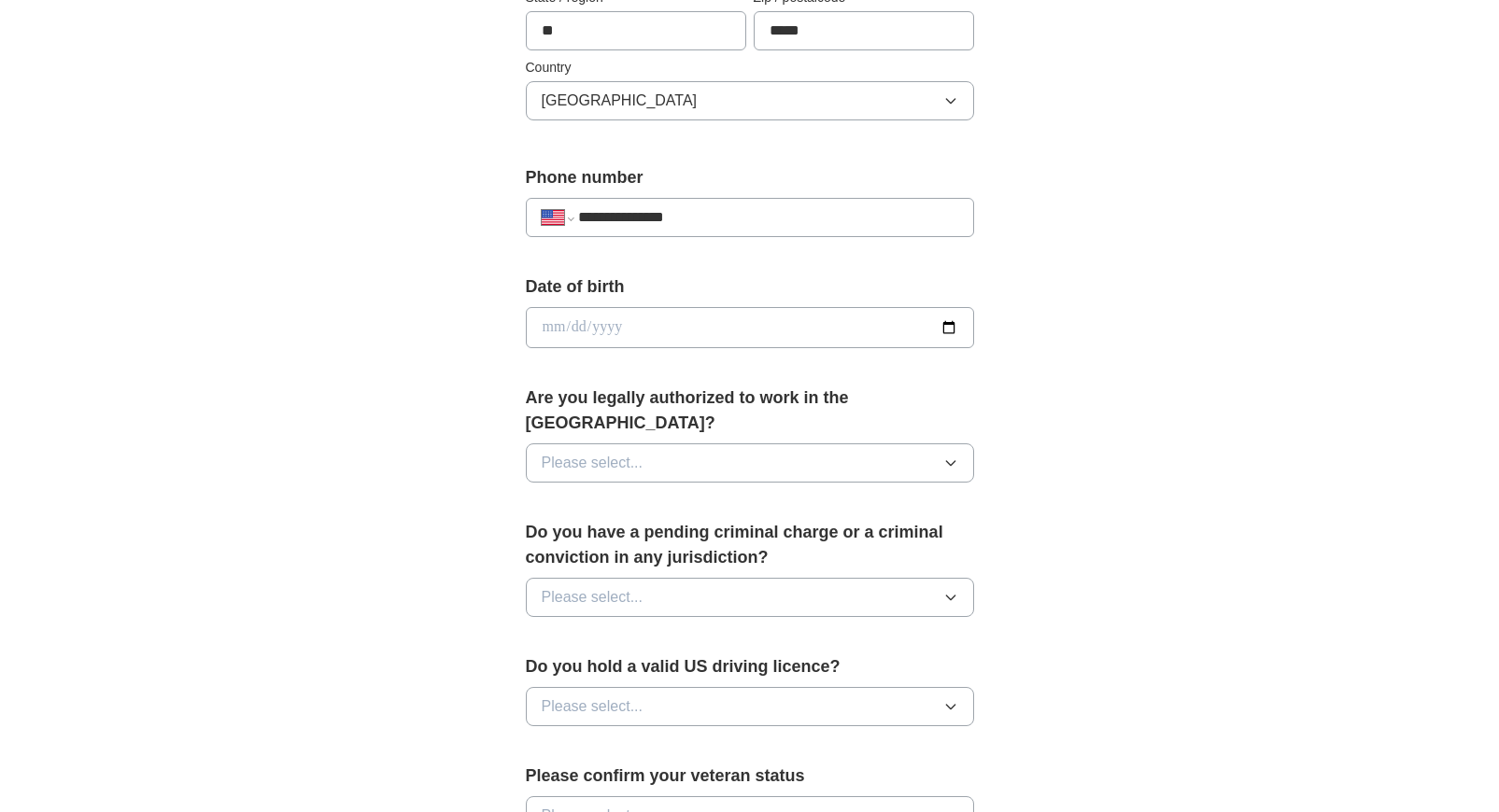
click at [914, 450] on button "Please select..." at bounding box center [750, 462] width 448 height 40
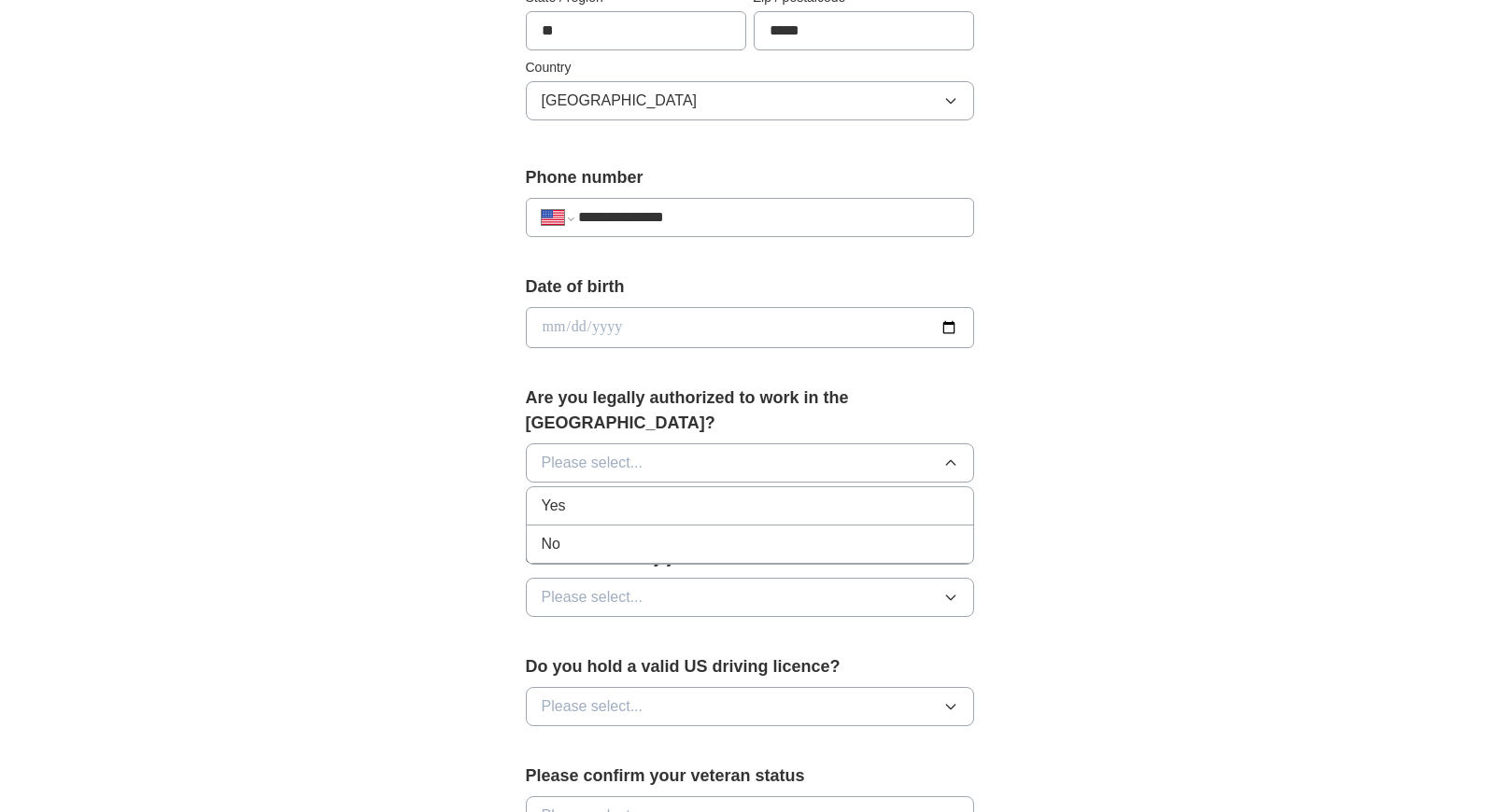
click at [840, 495] on div "Yes" at bounding box center [750, 506] width 416 height 22
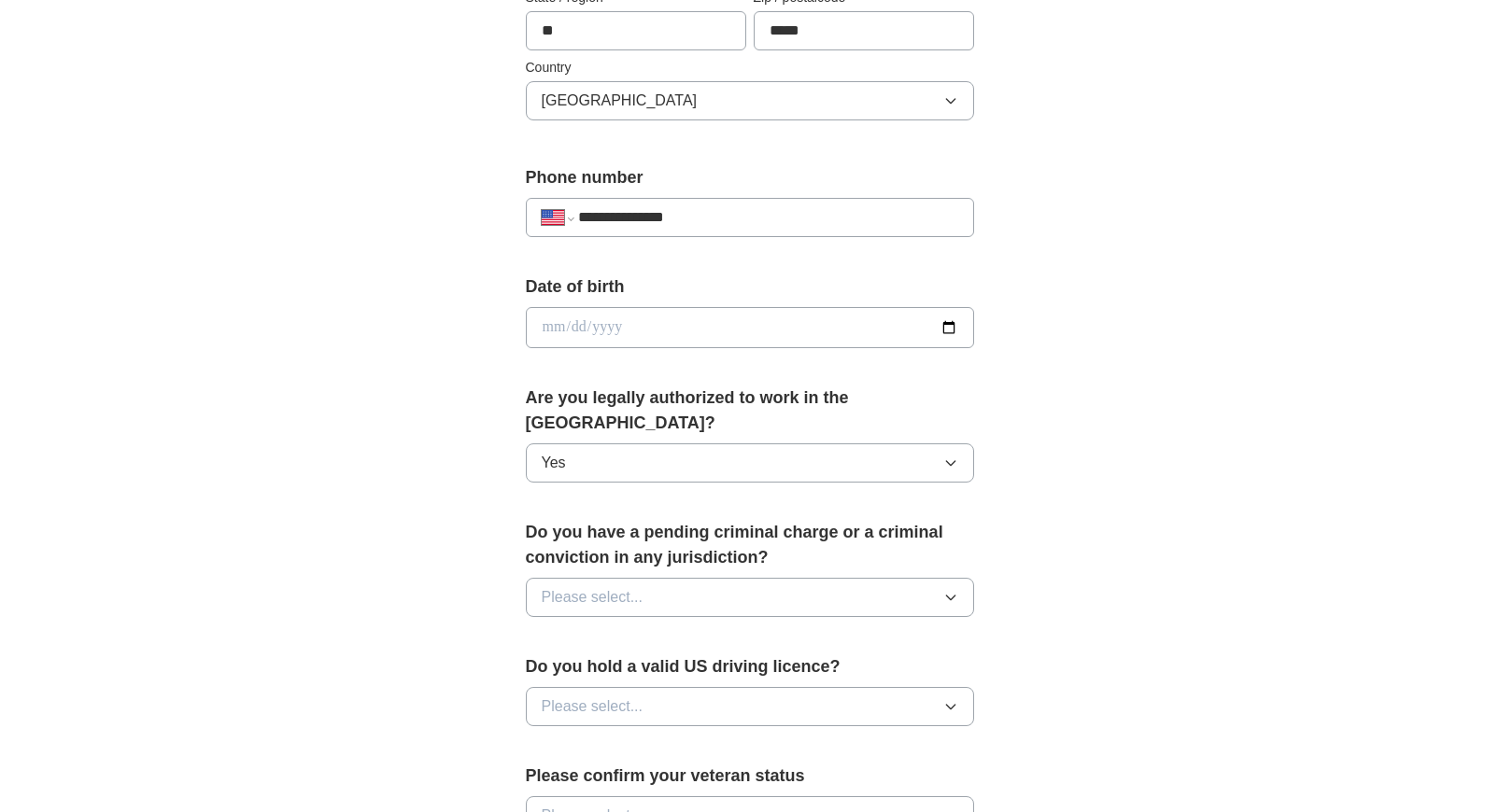
click at [820, 546] on div "Do you have a pending criminal charge or a criminal conviction in any jurisdict…" at bounding box center [750, 576] width 448 height 112
click at [825, 578] on button "Please select..." at bounding box center [750, 598] width 448 height 40
click at [778, 667] on div "No" at bounding box center [750, 678] width 416 height 22
click at [721, 704] on div "Do you hold a valid US driving licence? Please select..." at bounding box center [750, 698] width 448 height 87
click at [718, 687] on button "Please select..." at bounding box center [750, 707] width 448 height 40
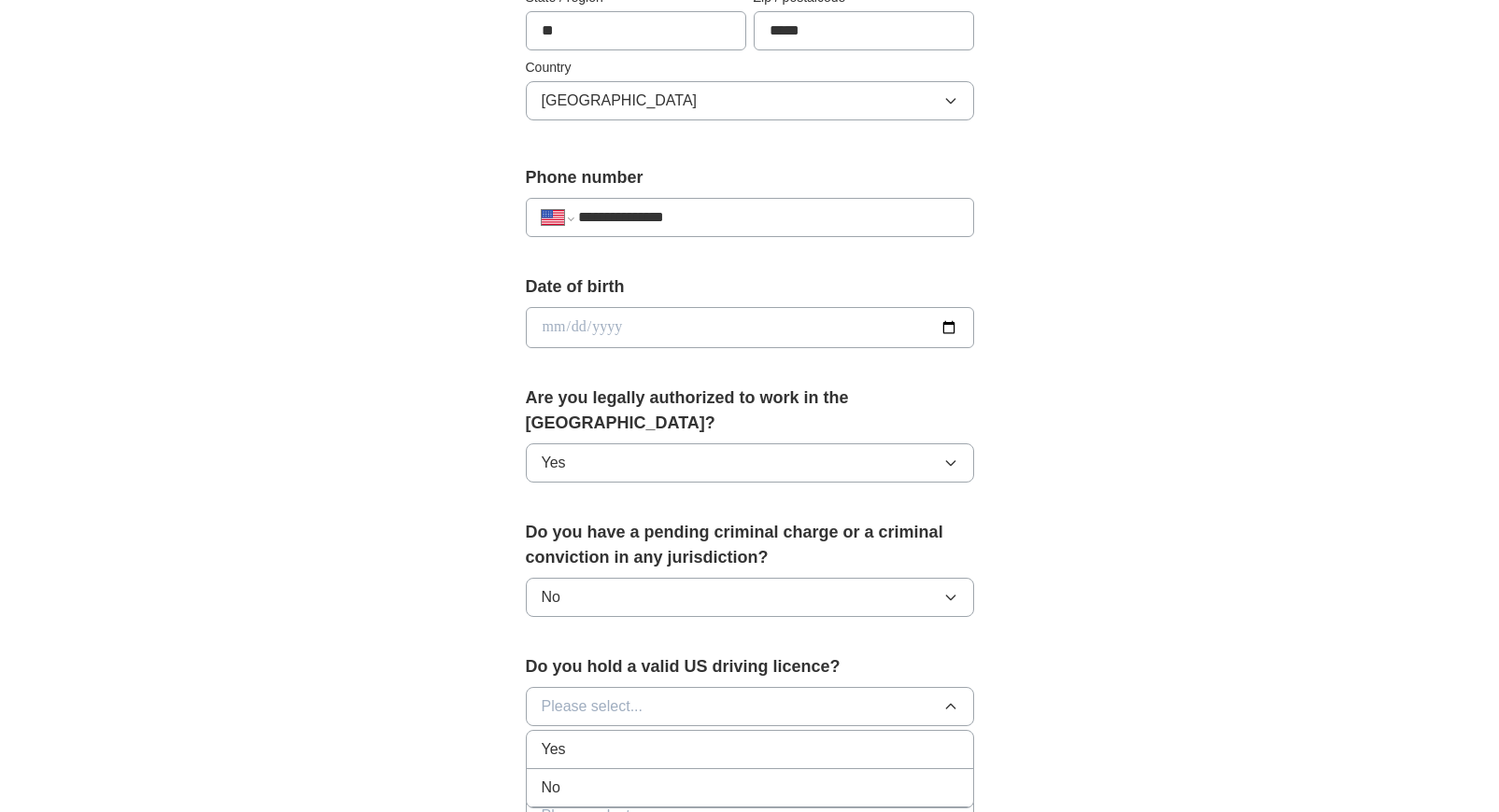
click at [660, 731] on li "Yes" at bounding box center [750, 750] width 446 height 39
click at [912, 687] on button "Yes" at bounding box center [750, 707] width 448 height 40
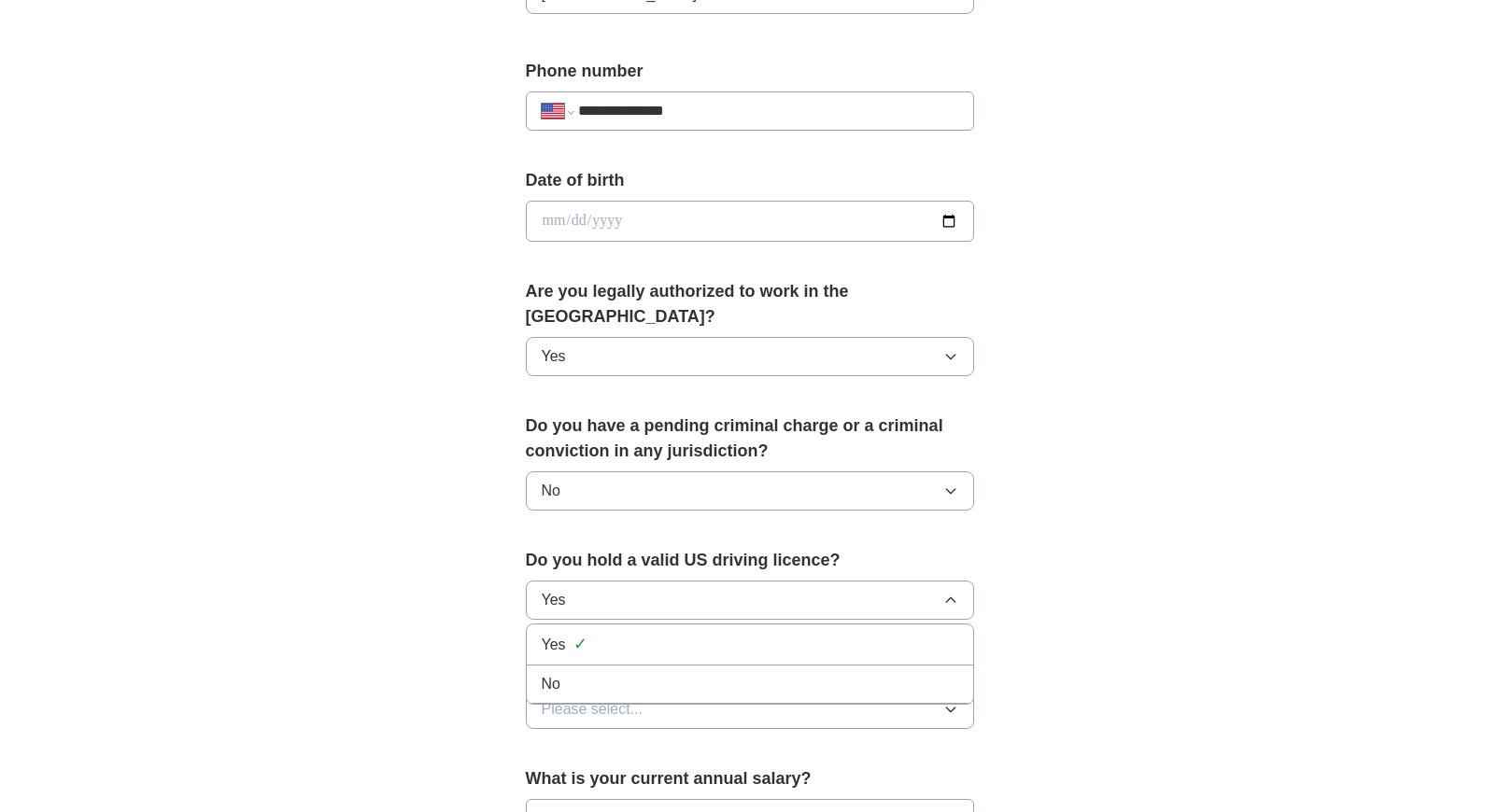
scroll to position [781, 0]
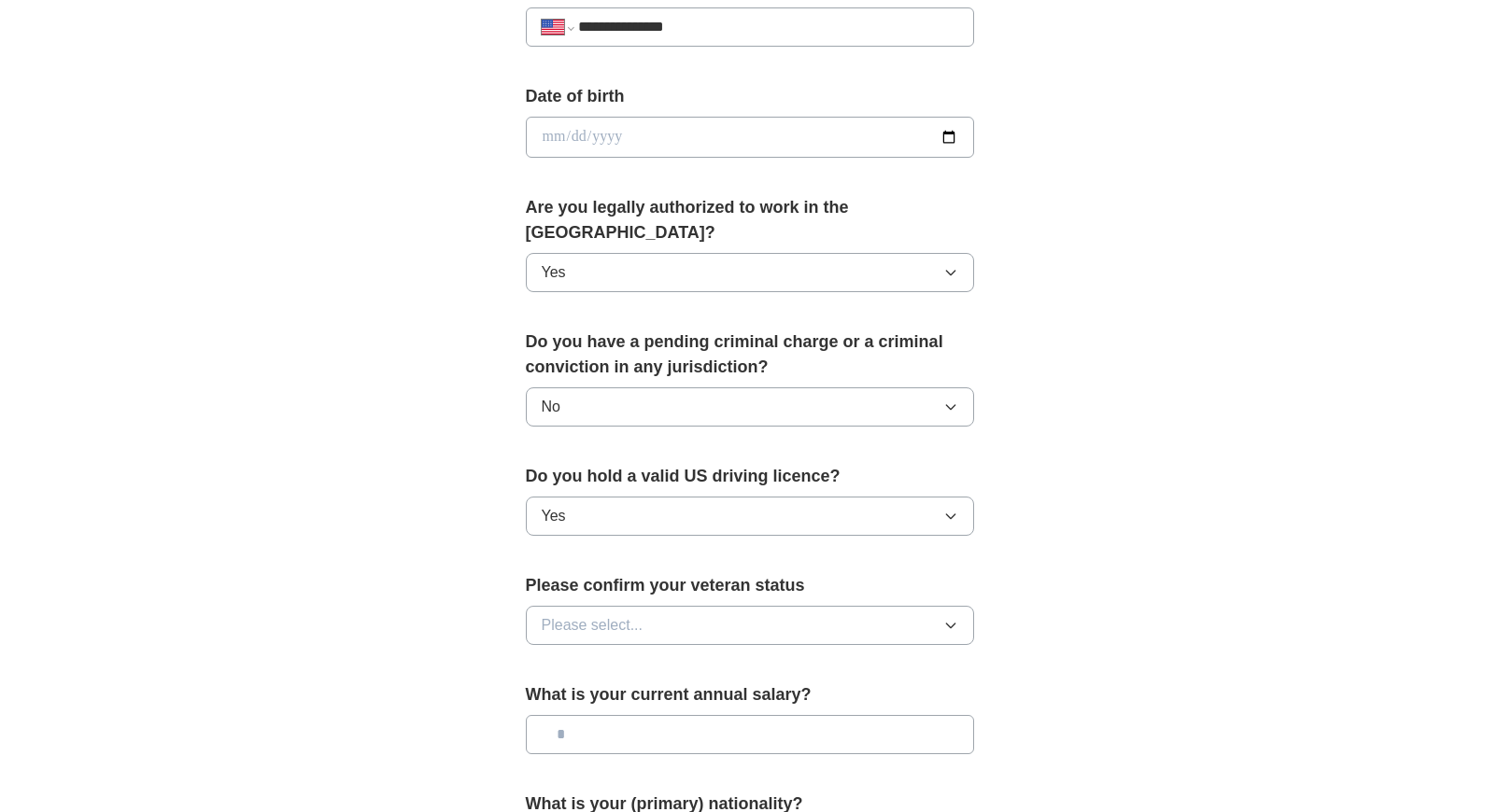
click at [1159, 568] on div "**********" at bounding box center [750, 126] width 1196 height 1700
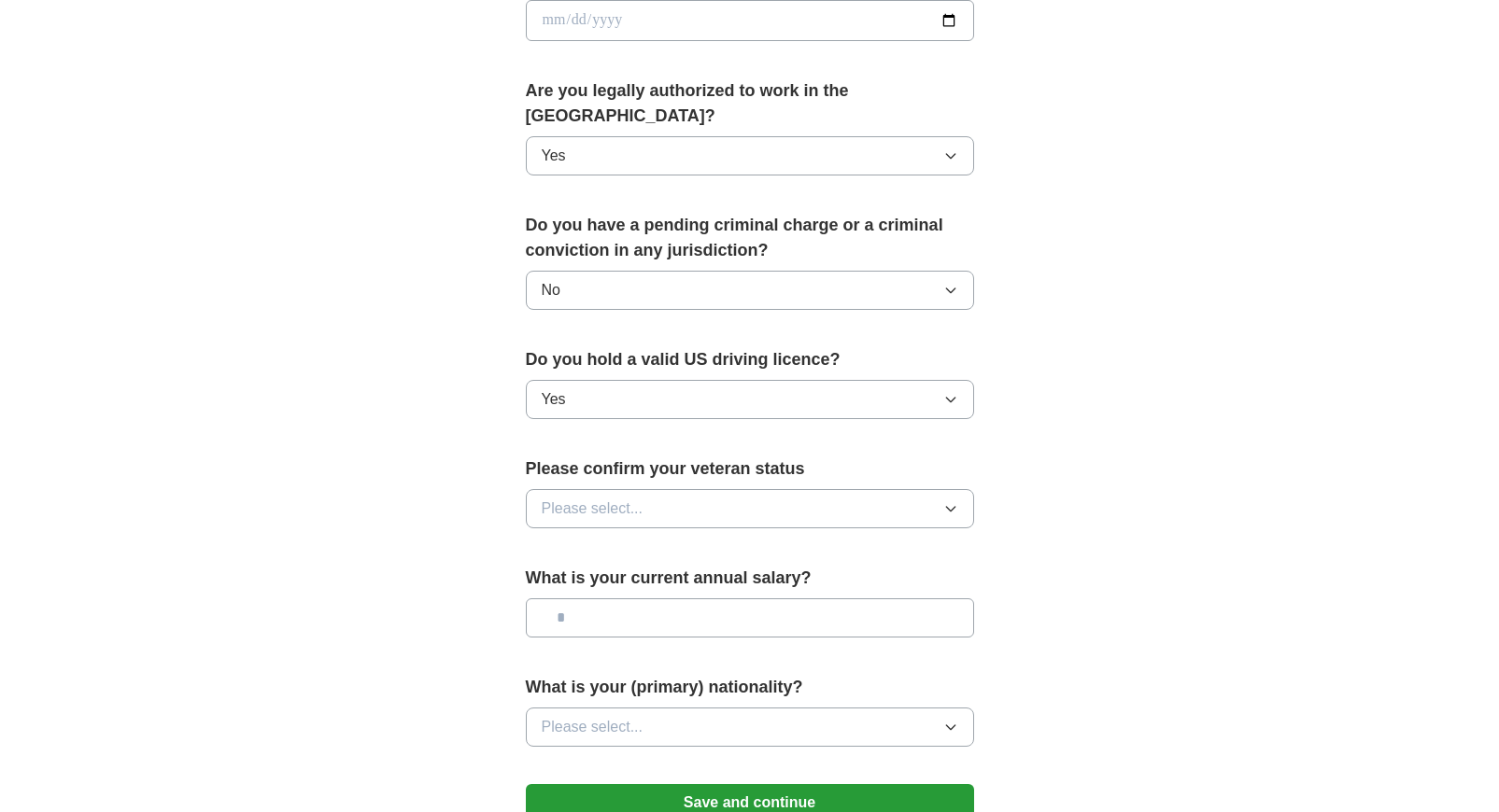
scroll to position [903, 0]
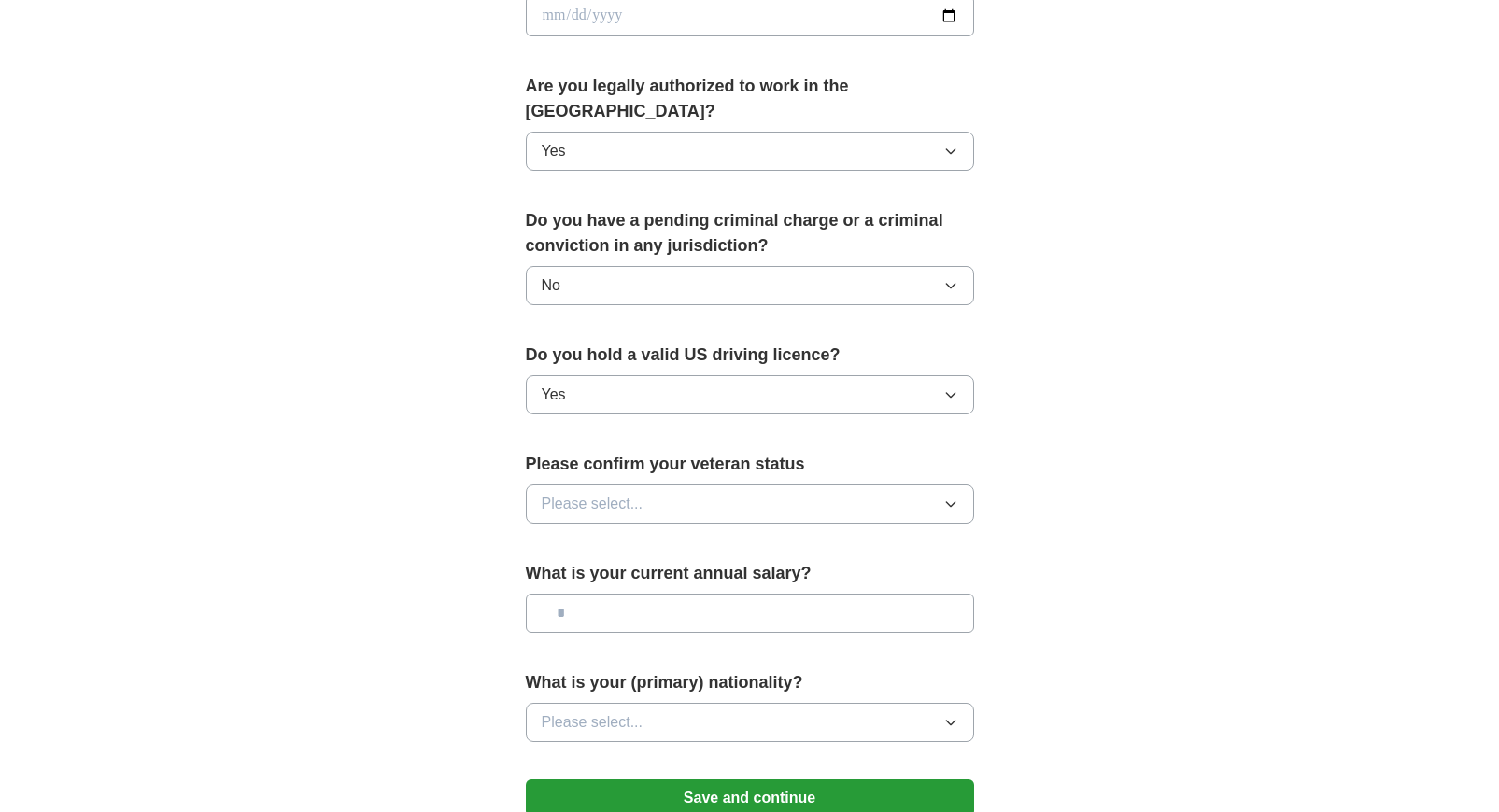
click at [875, 485] on button "Please select..." at bounding box center [750, 504] width 448 height 40
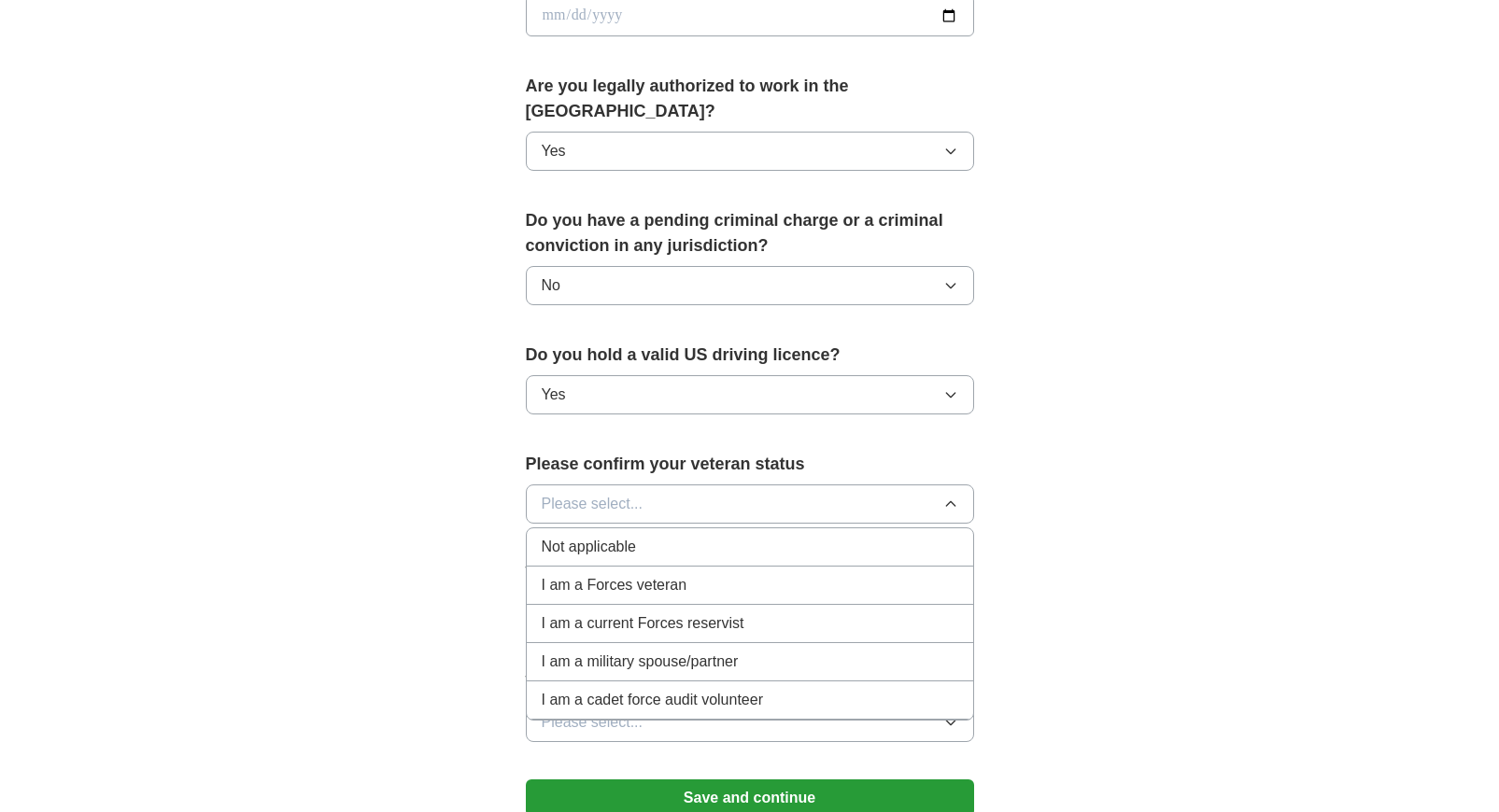
scroll to position [946, 0]
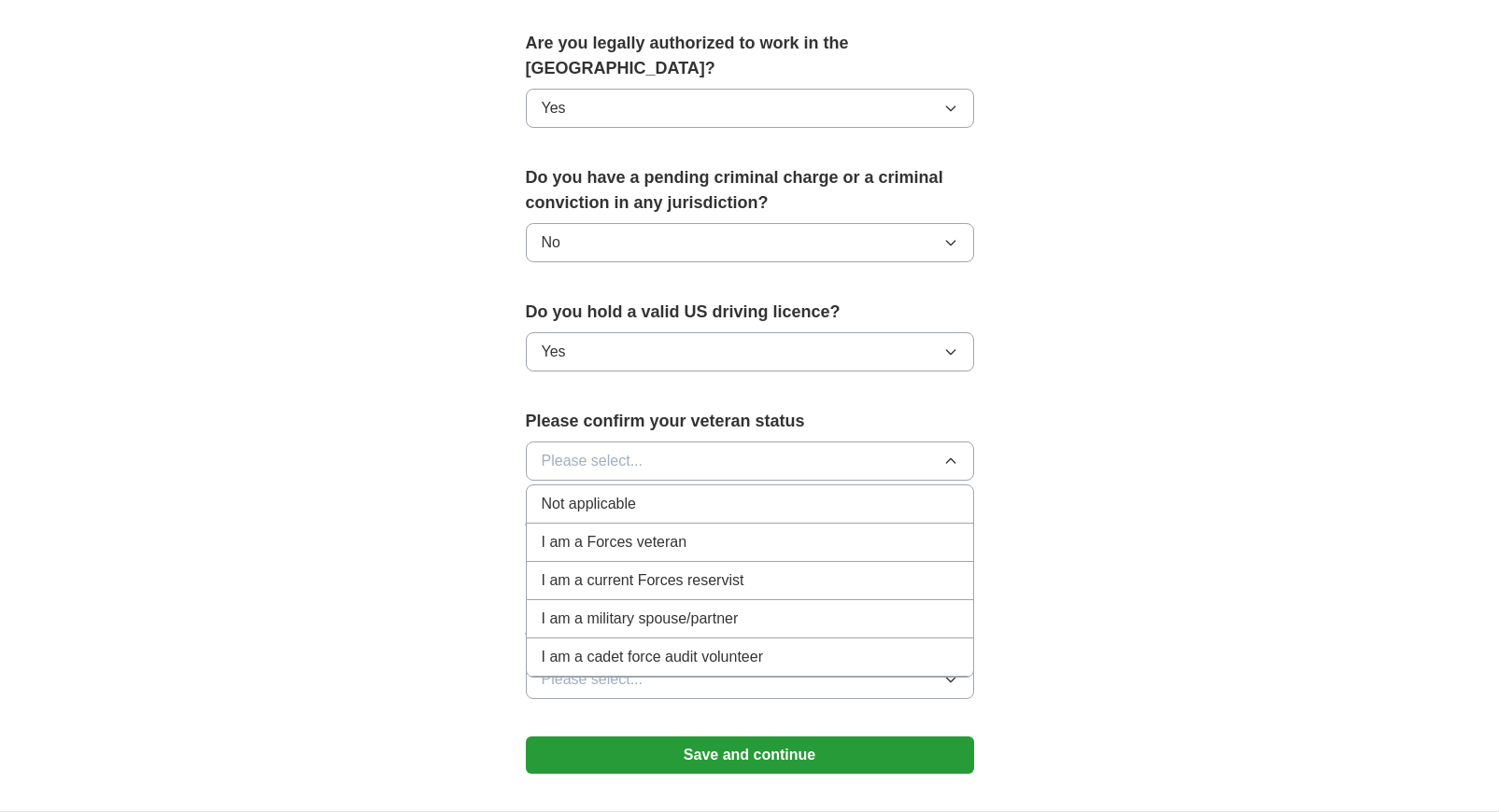
click at [635, 491] on li "Not applicable" at bounding box center [750, 505] width 446 height 39
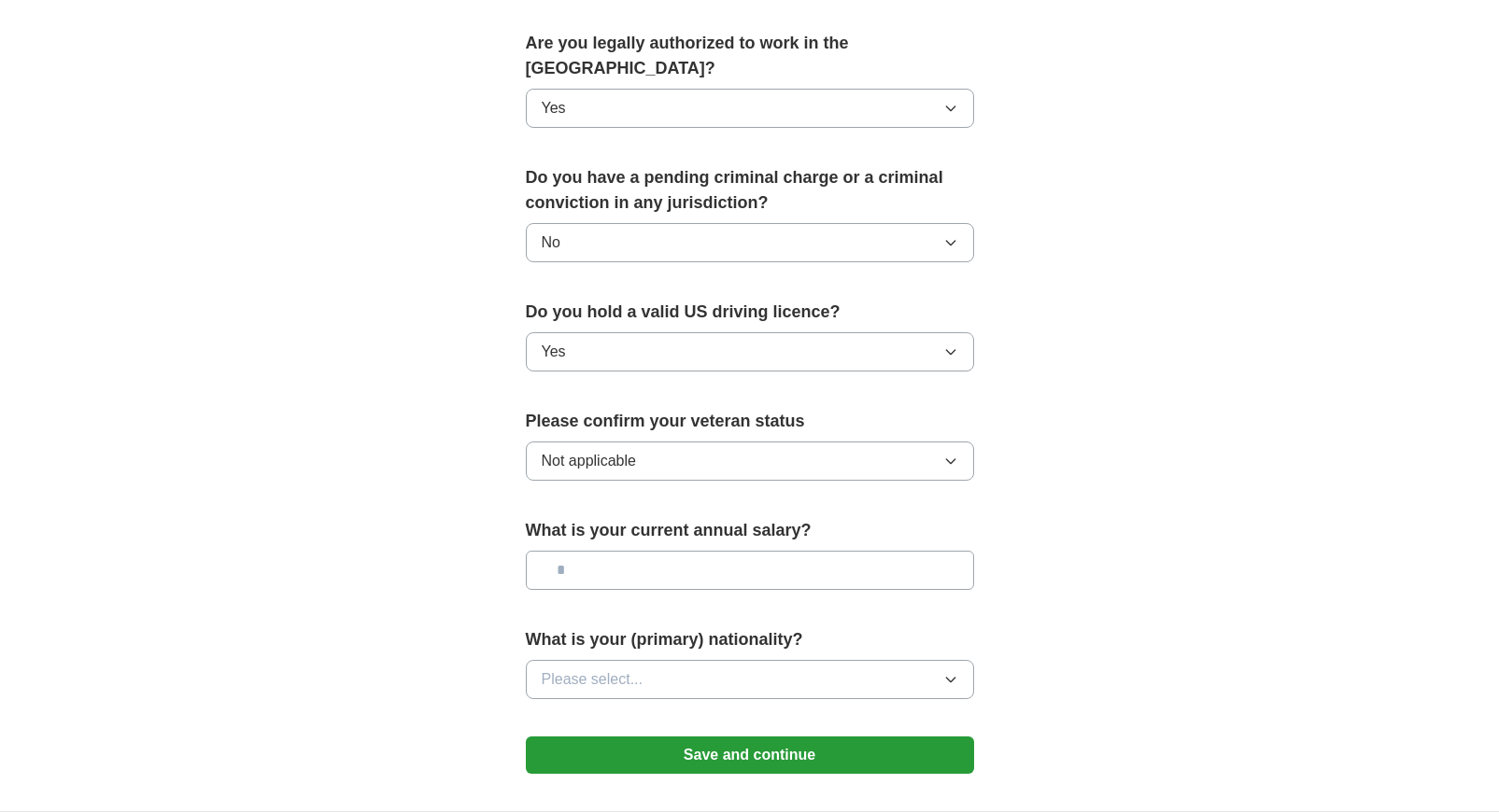
click at [698, 551] on input "text" at bounding box center [750, 571] width 448 height 40
click at [1007, 503] on div "**********" at bounding box center [750, 14] width 598 height 1596
click at [933, 660] on button "Please select..." at bounding box center [750, 680] width 448 height 40
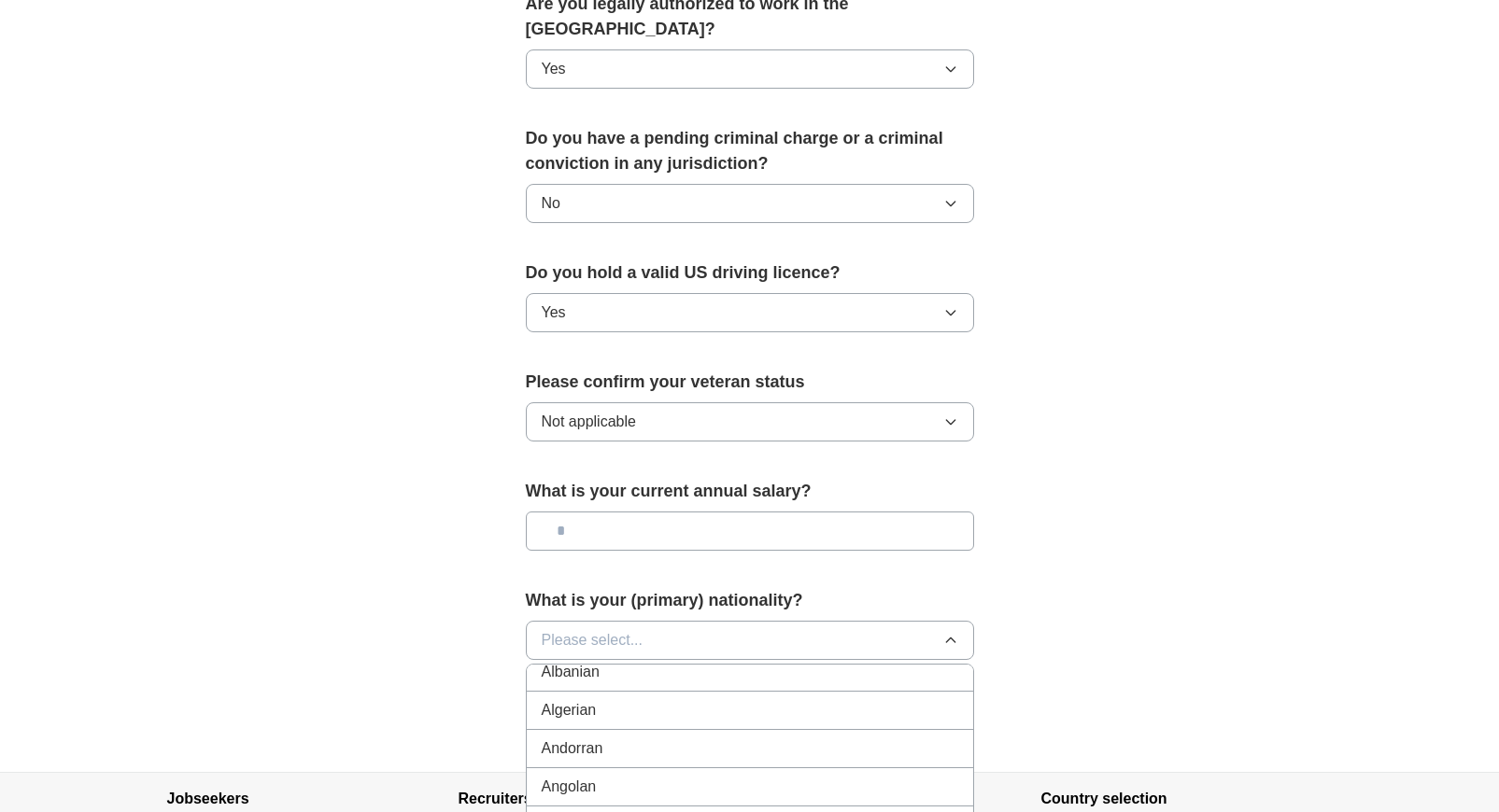
scroll to position [1185, 0]
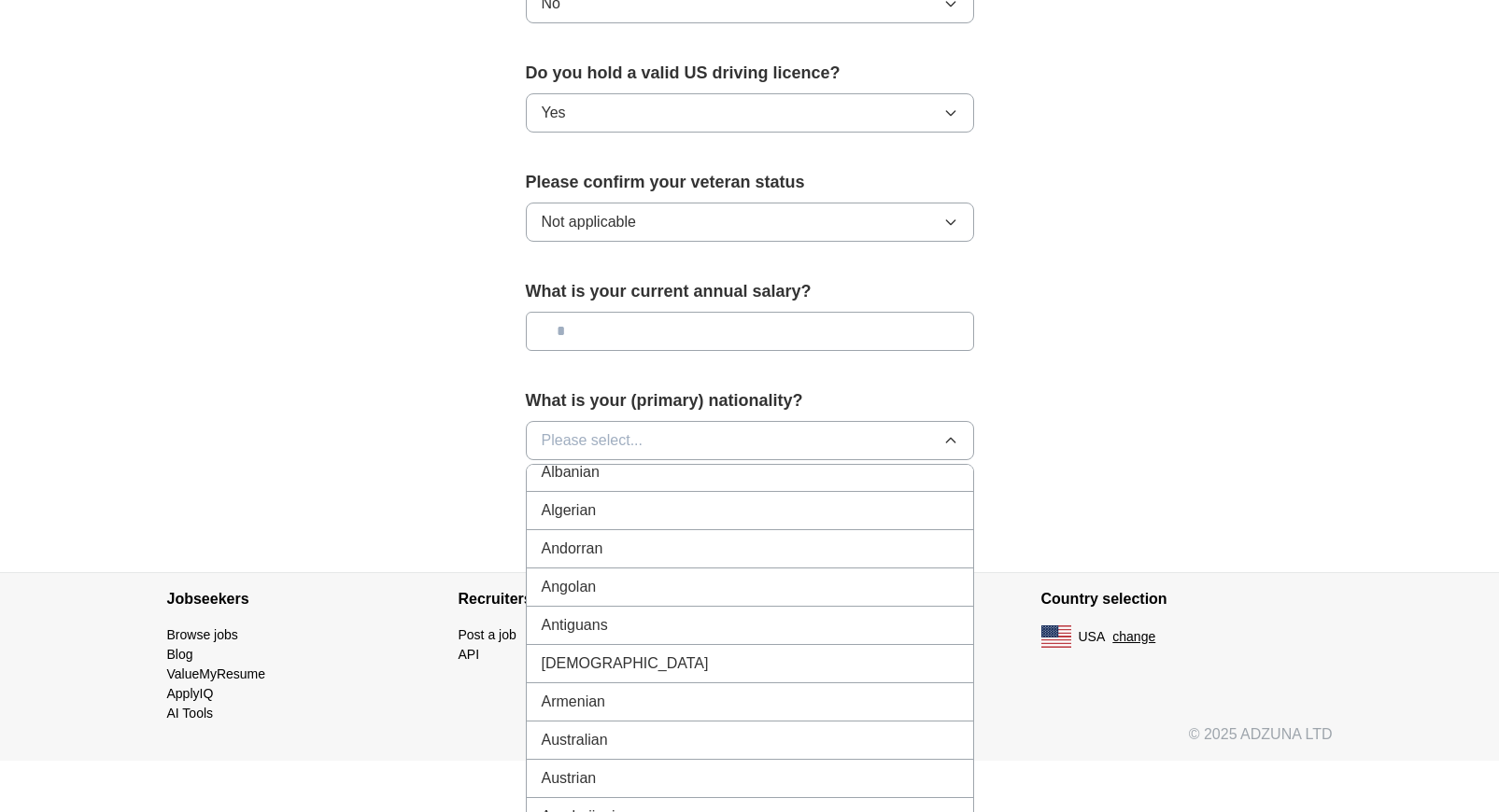
click at [872, 422] on button "Please select..." at bounding box center [750, 440] width 448 height 40
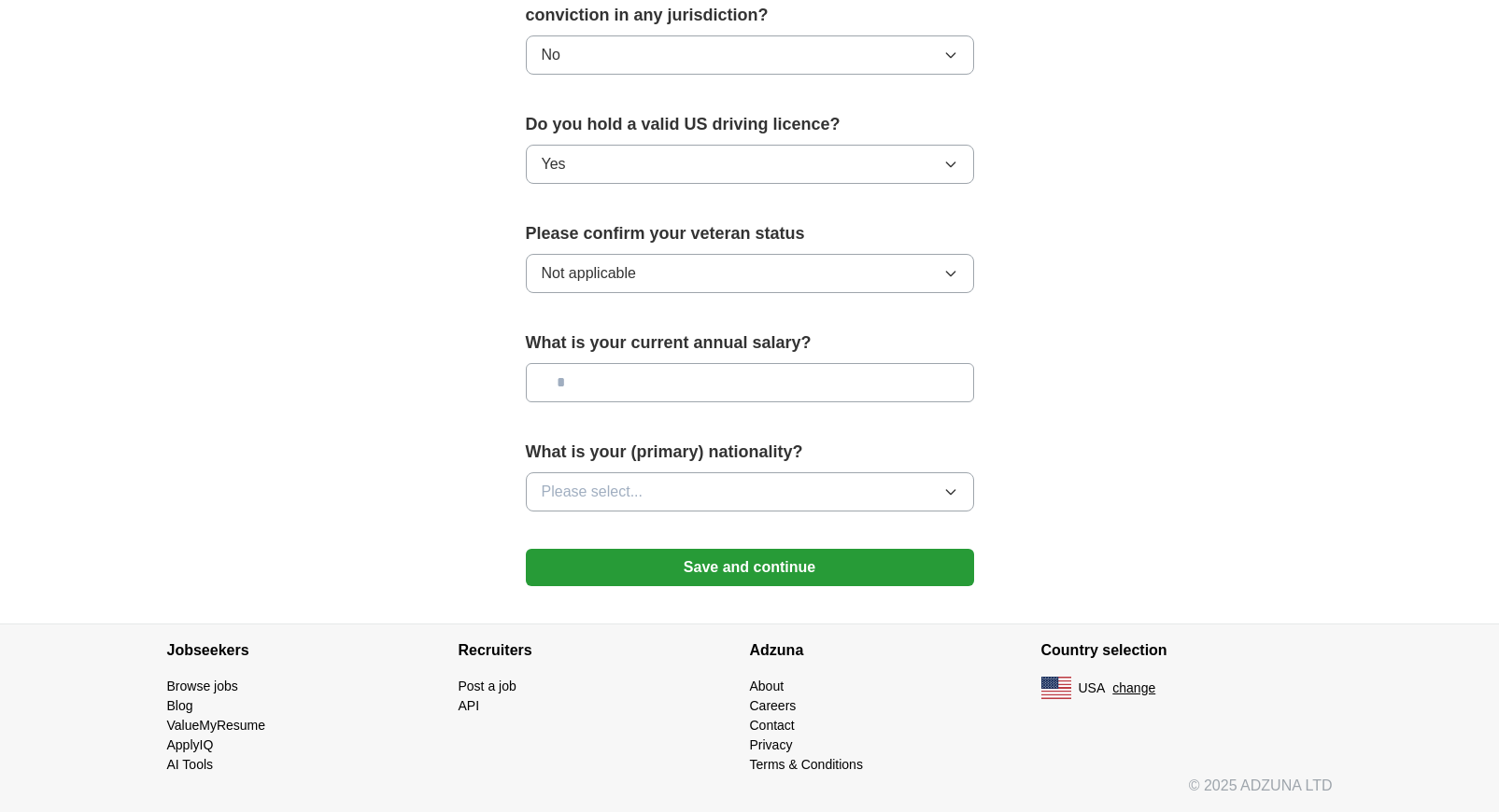
scroll to position [1108, 0]
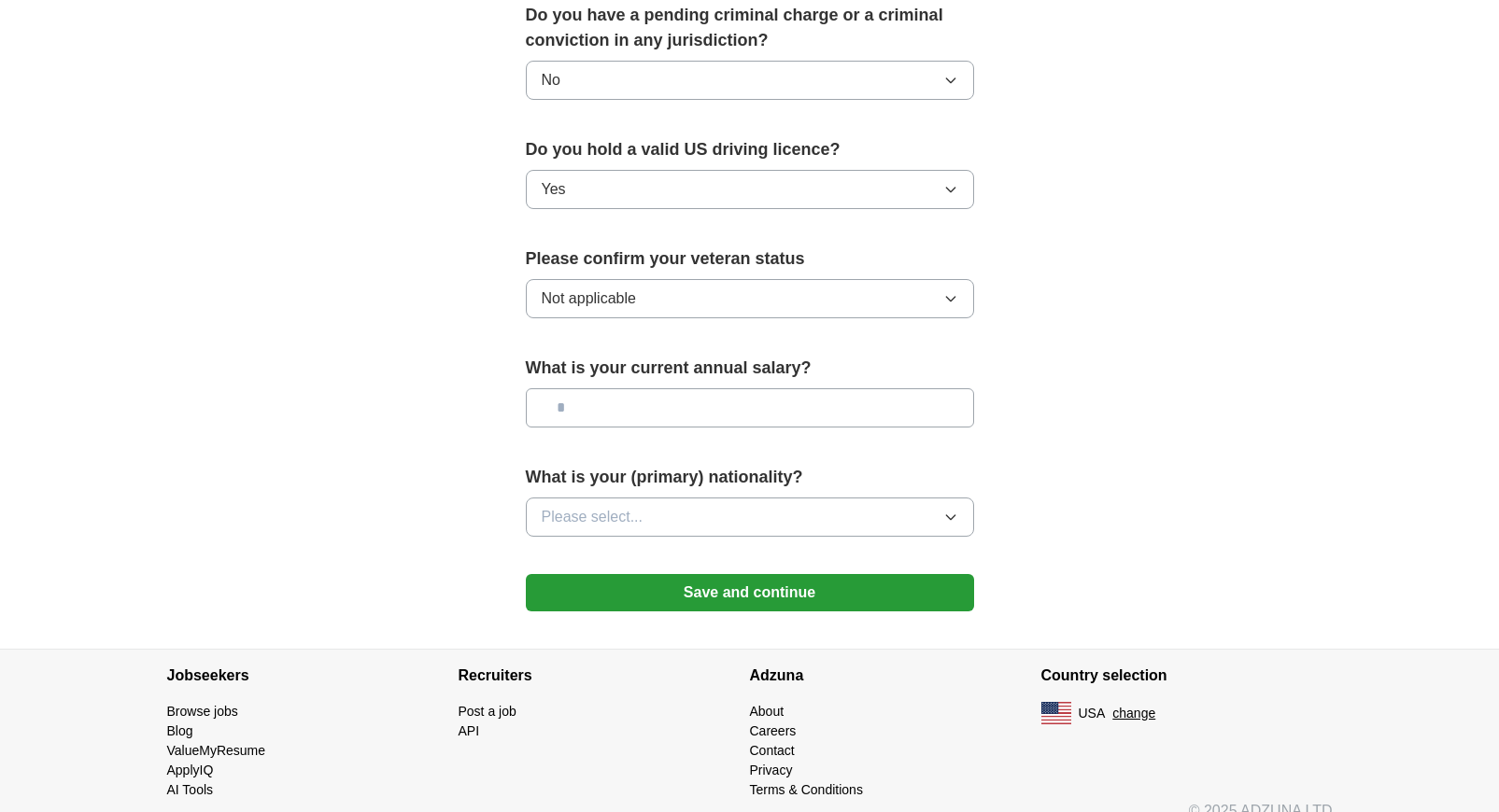
click at [812, 497] on button "Please select..." at bounding box center [750, 517] width 448 height 40
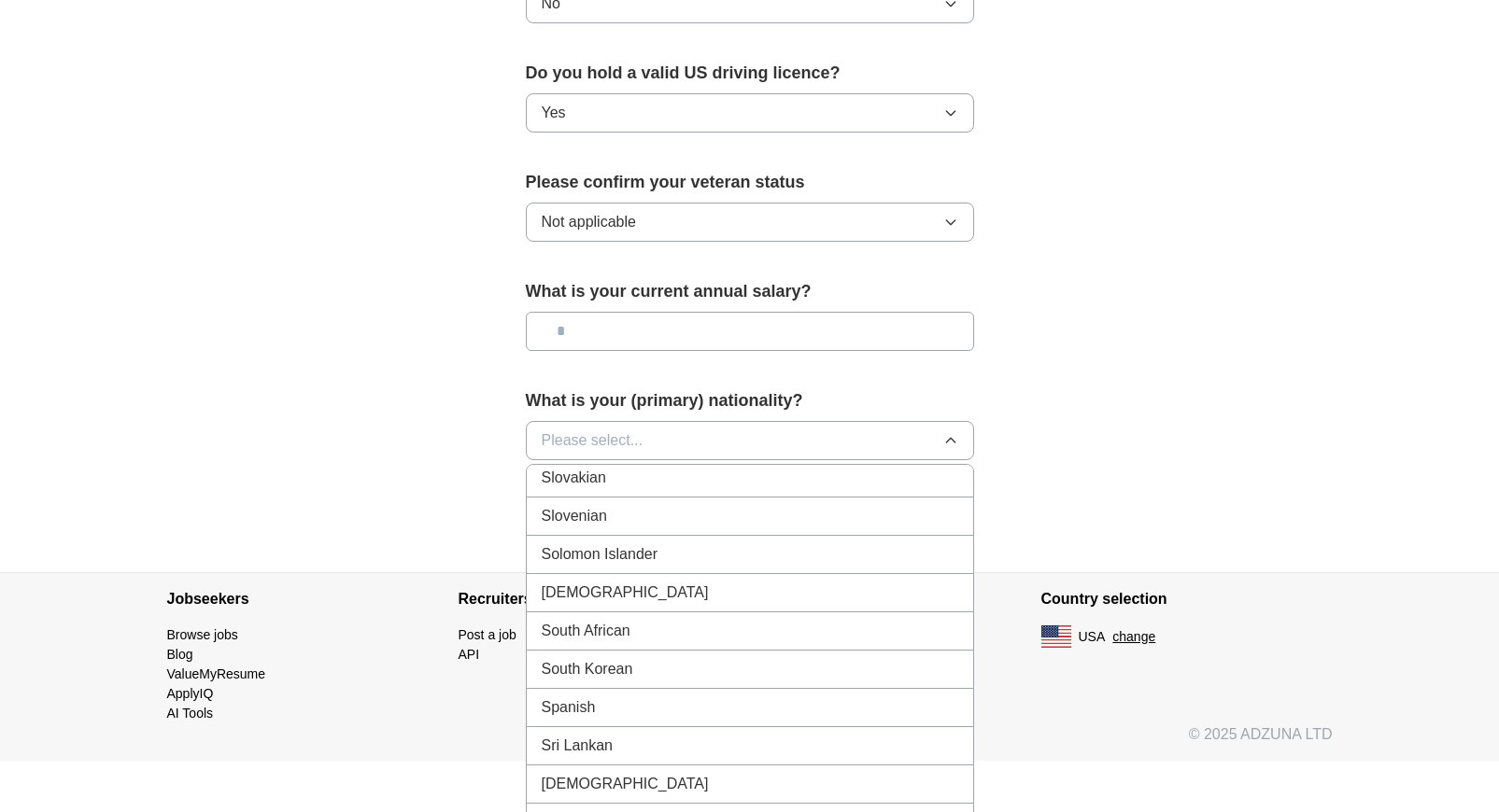
scroll to position [6102, 0]
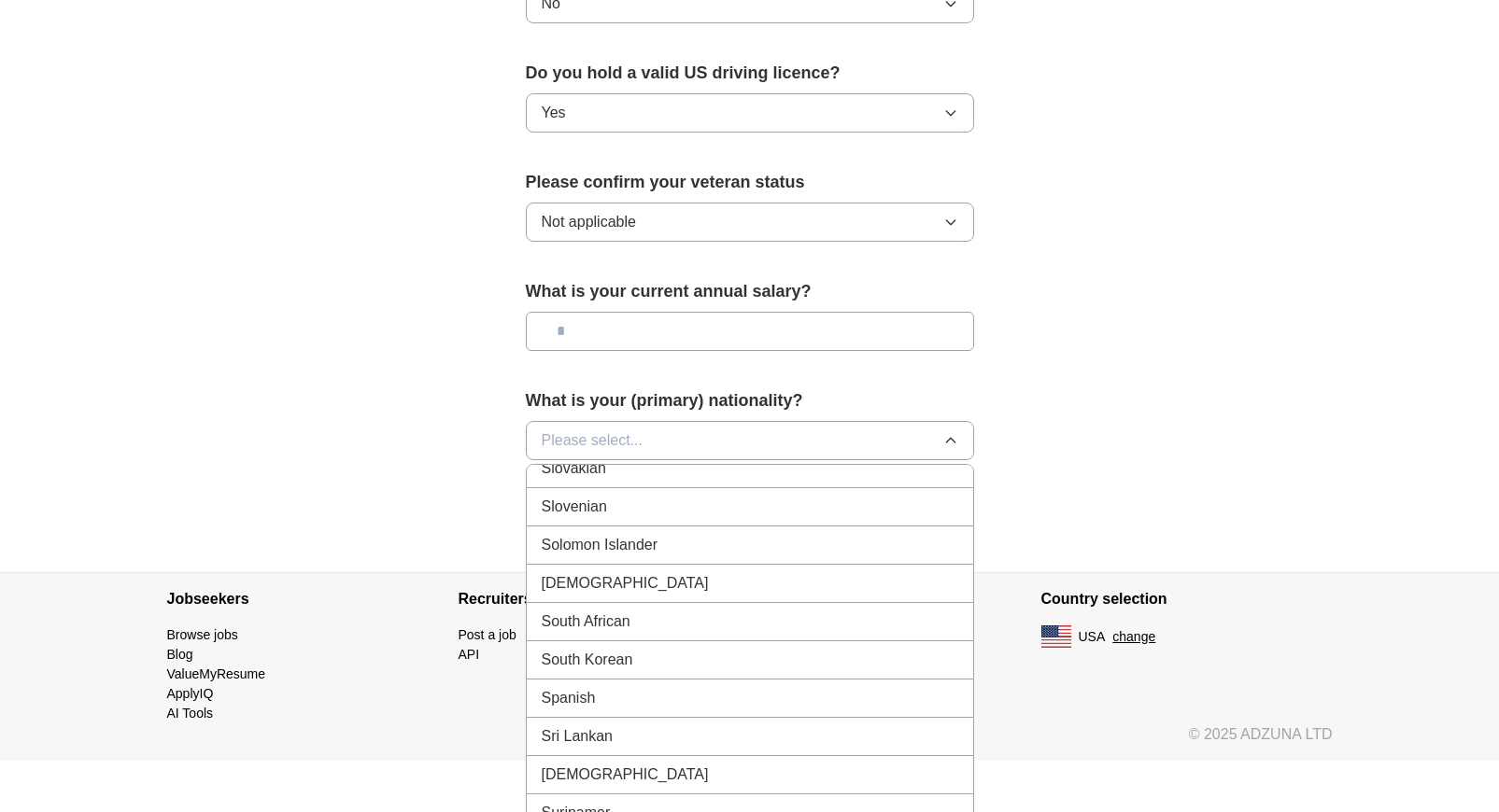
click at [762, 649] on div "South Korean" at bounding box center [750, 659] width 416 height 22
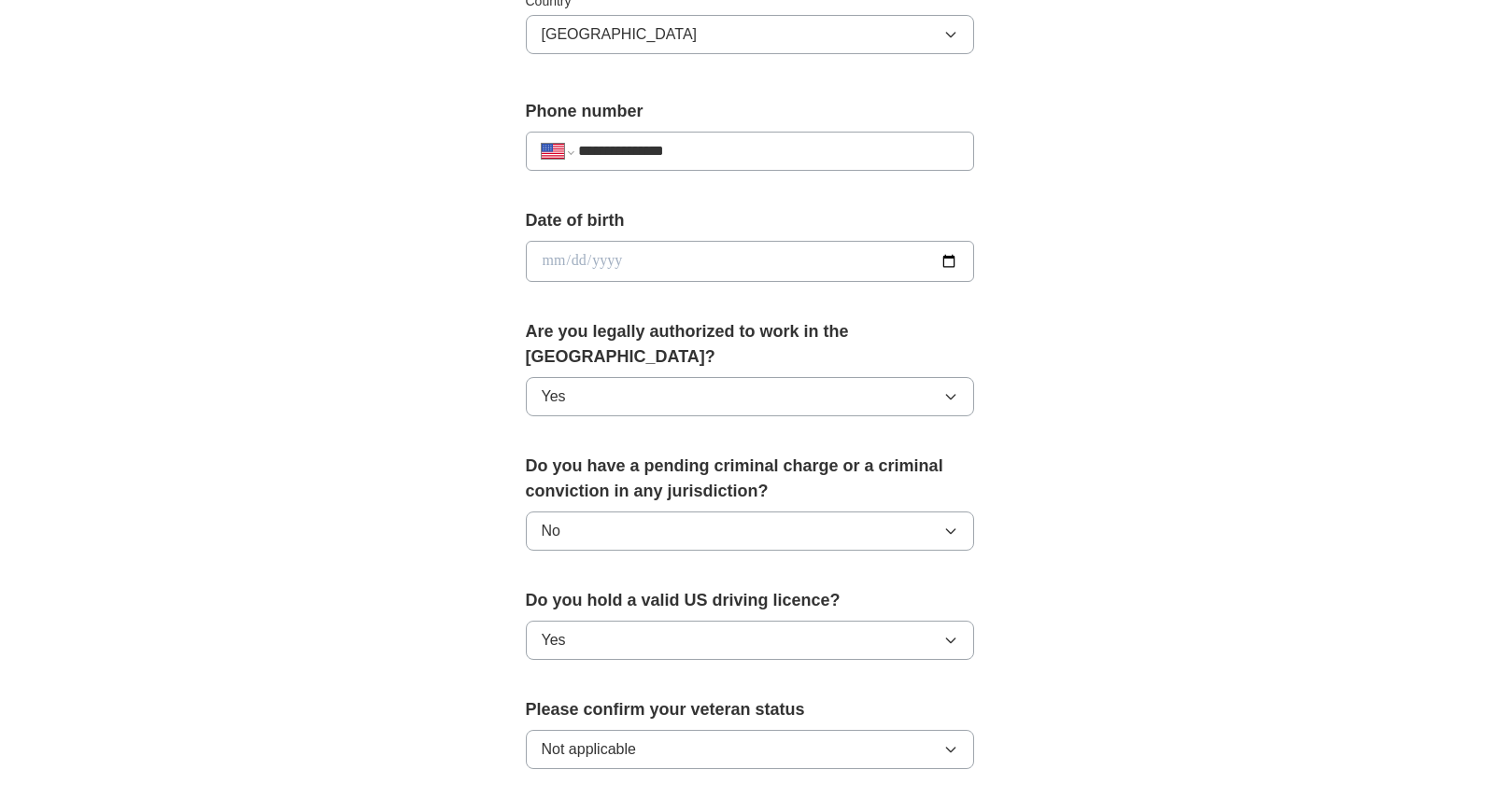
scroll to position [1108, 0]
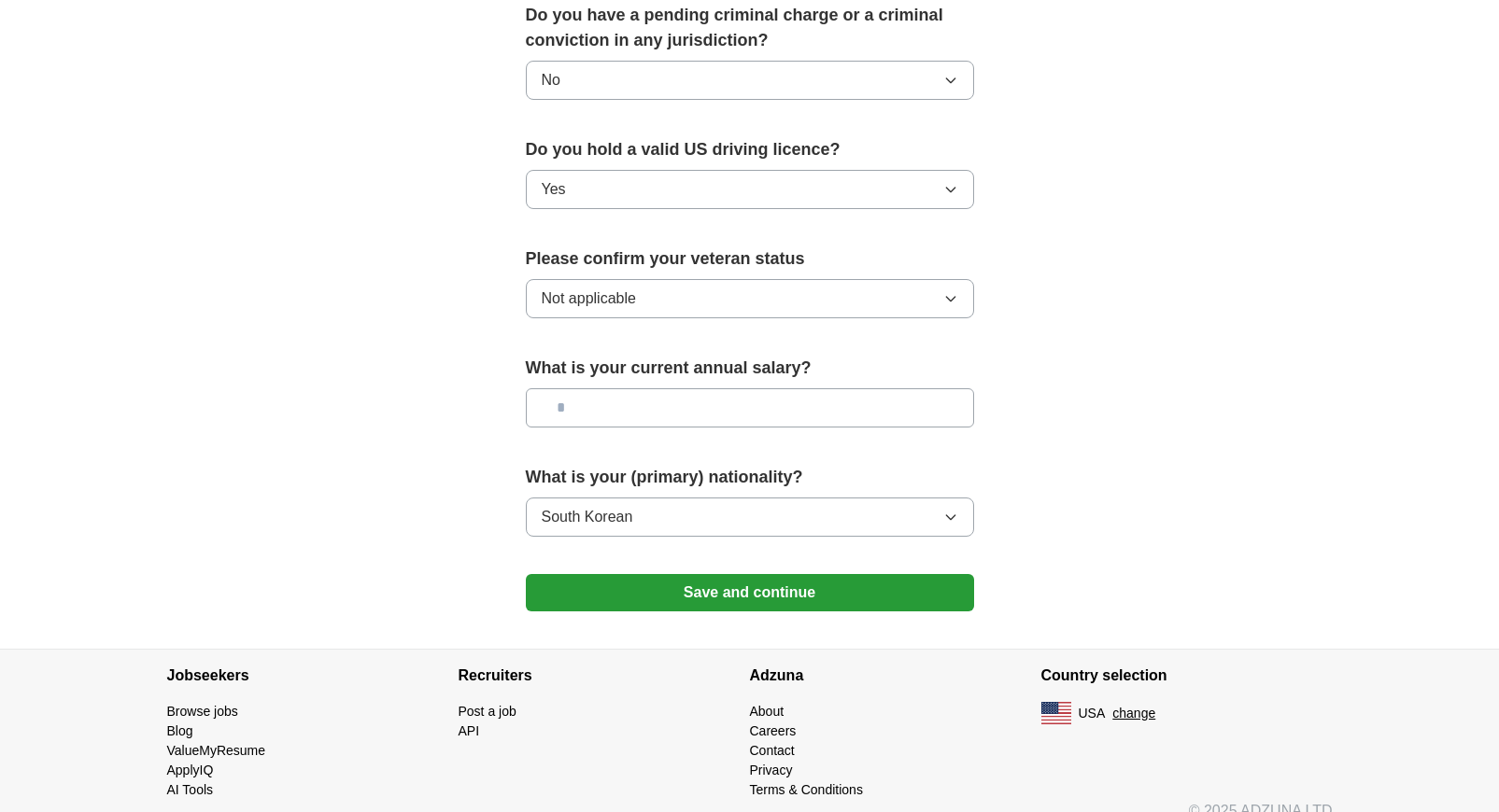
click at [891, 574] on button "Save and continue" at bounding box center [750, 593] width 448 height 38
